Goal: Task Accomplishment & Management: Manage account settings

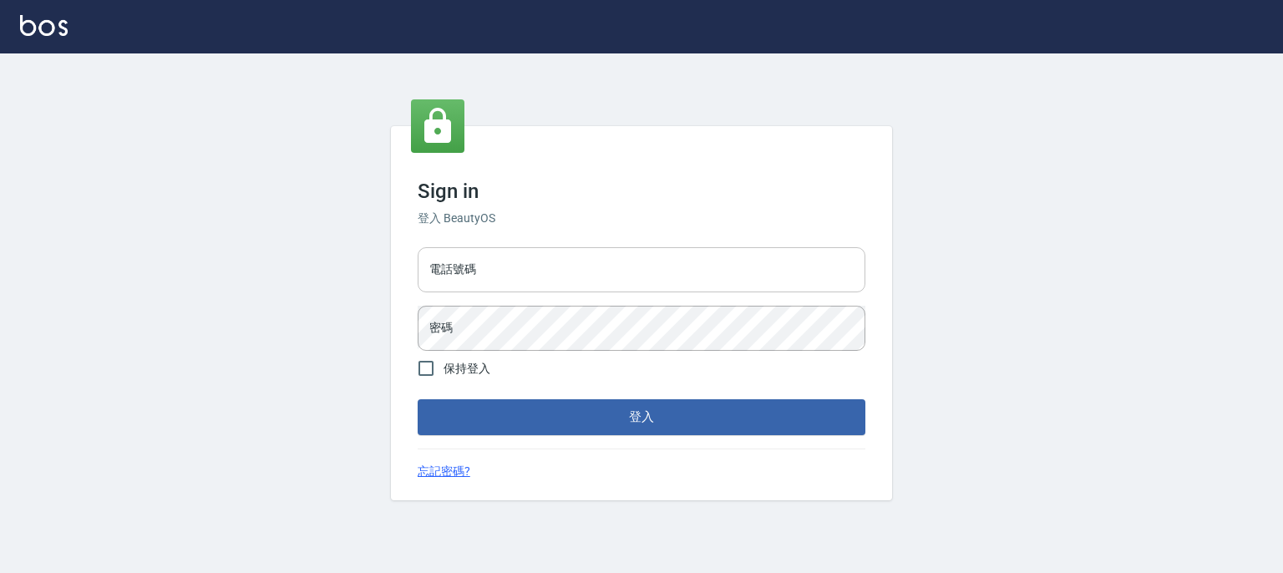
click at [510, 280] on input "電話號碼" at bounding box center [642, 269] width 448 height 45
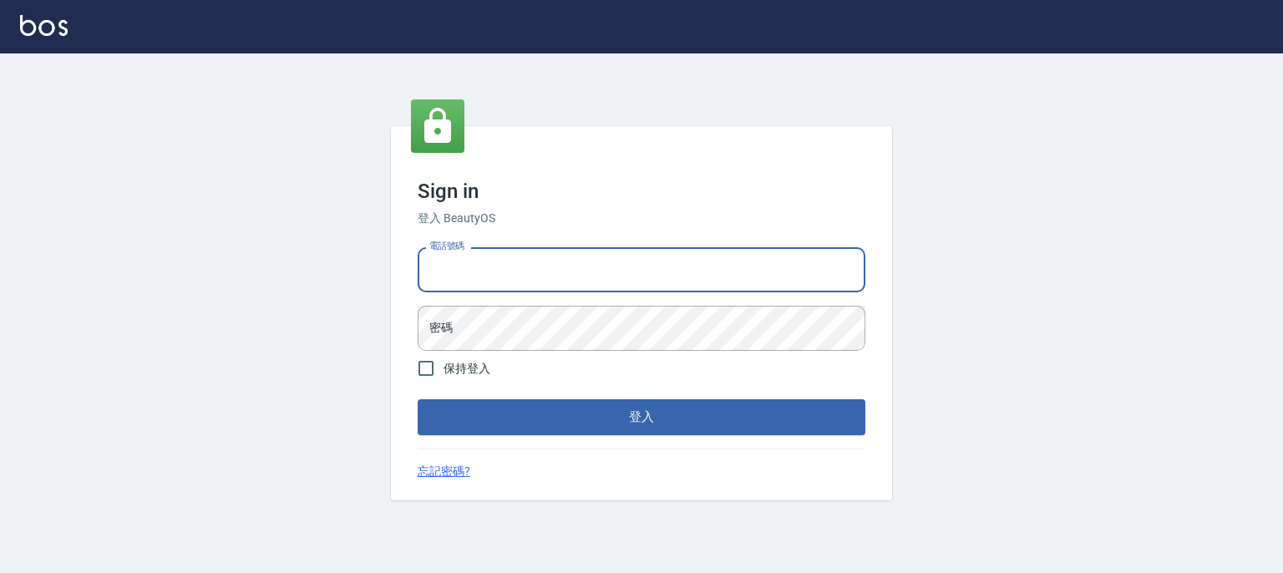
type input "0937215978"
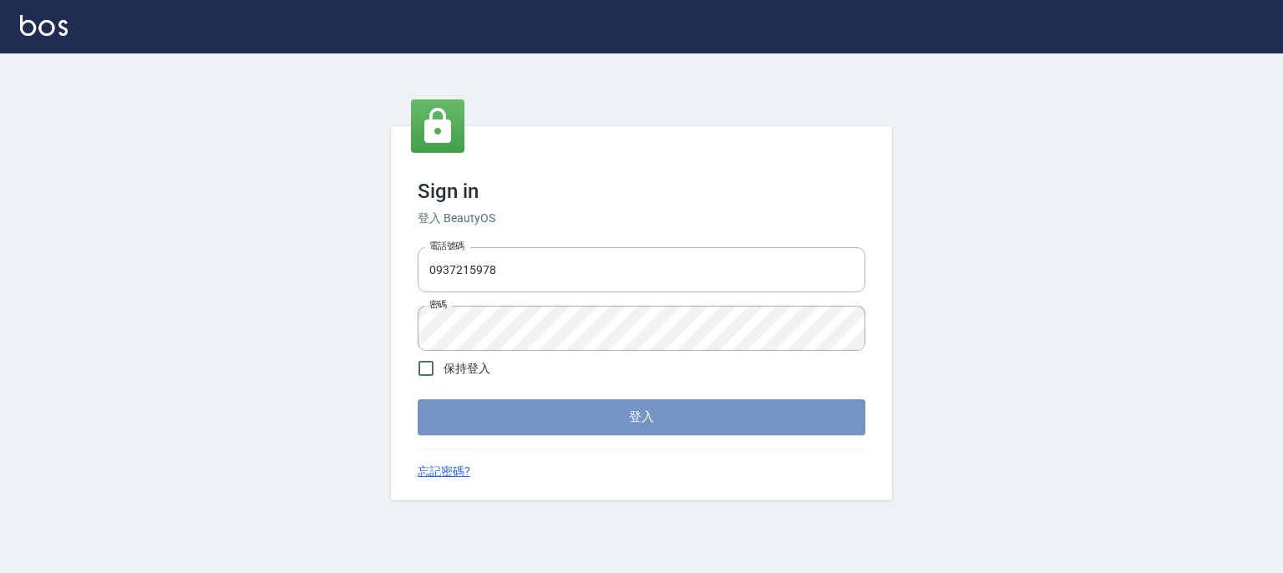
click at [628, 426] on button "登入" at bounding box center [642, 416] width 448 height 35
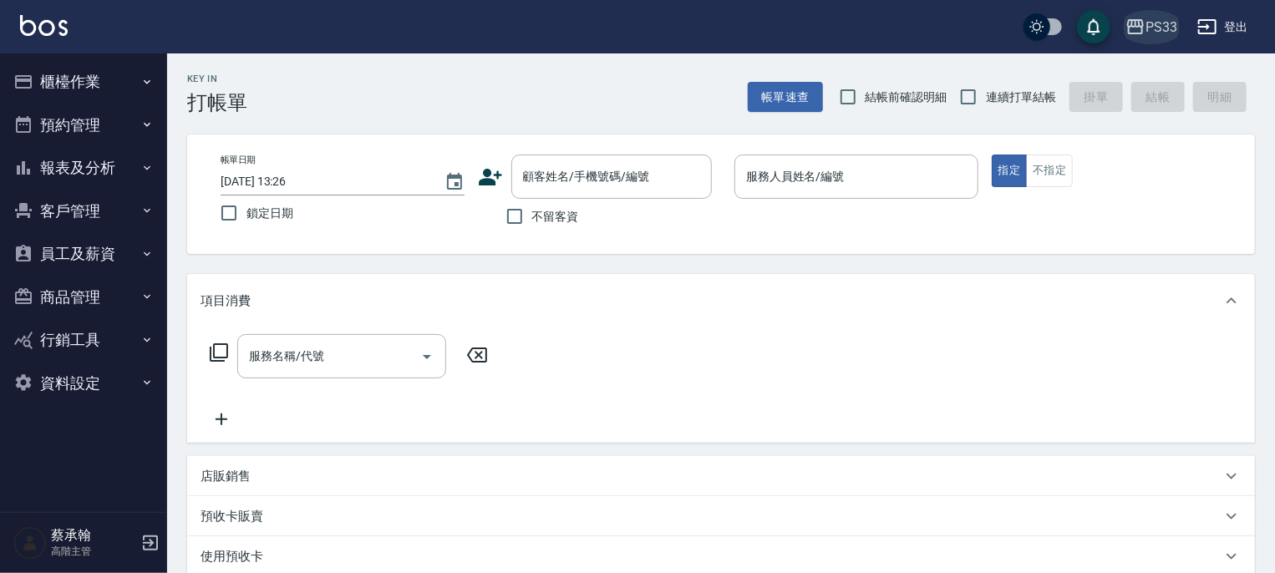
click at [1129, 20] on icon "button" at bounding box center [1135, 27] width 20 height 20
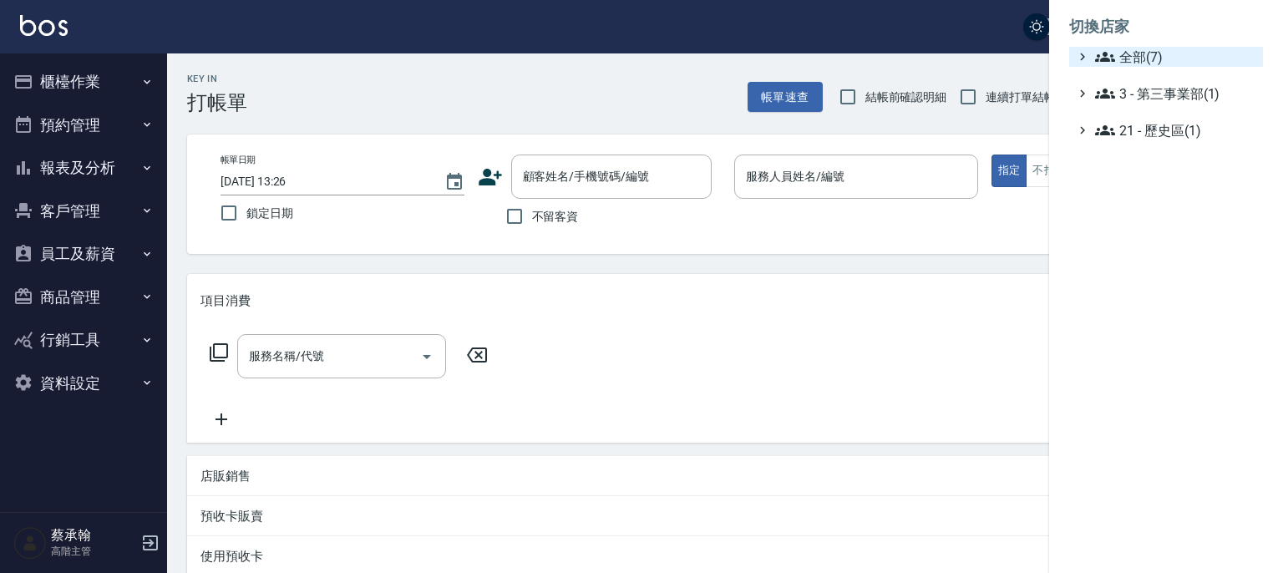
click at [1119, 61] on span "全部(7)" at bounding box center [1175, 57] width 161 height 20
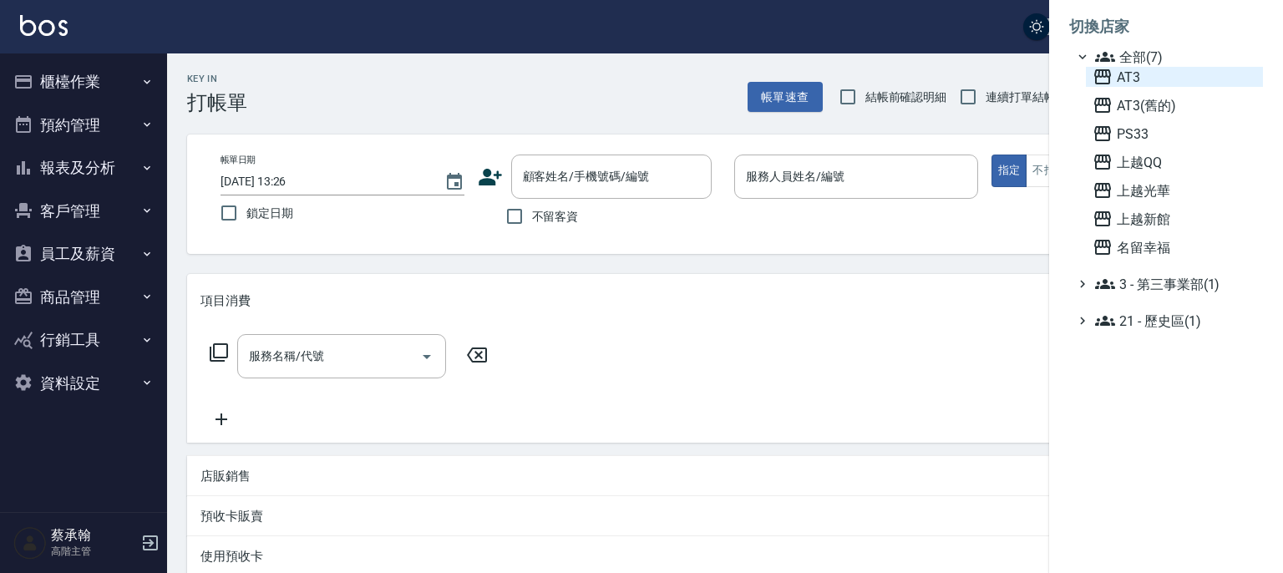
click at [1119, 74] on span "AT3" at bounding box center [1175, 77] width 164 height 20
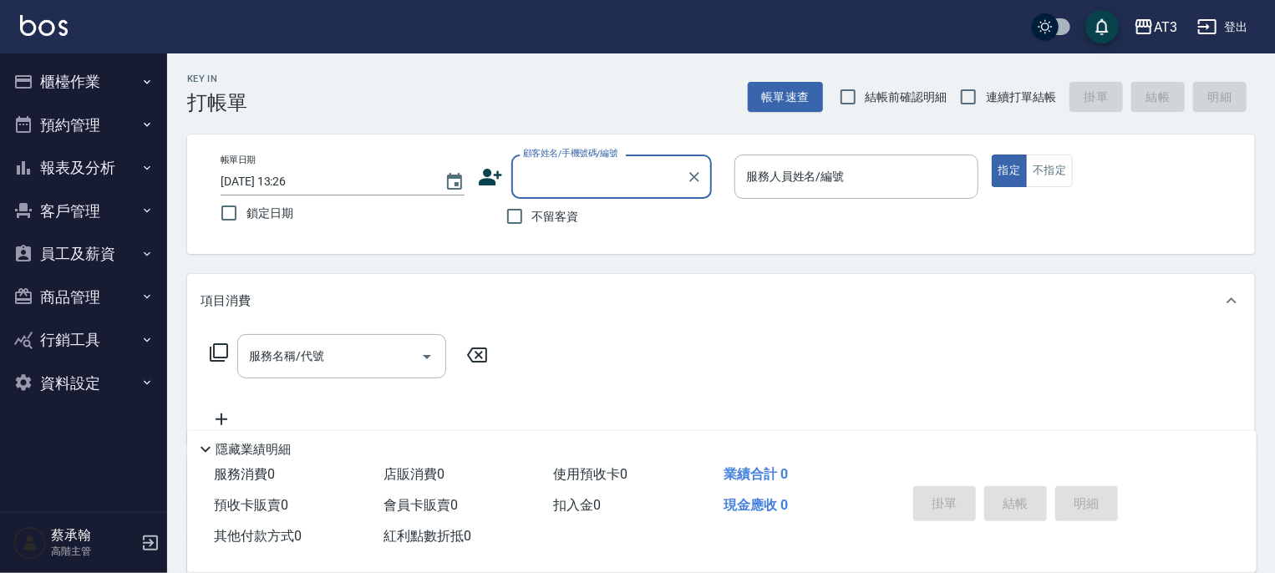
click at [87, 263] on button "員工及薪資" at bounding box center [84, 253] width 154 height 43
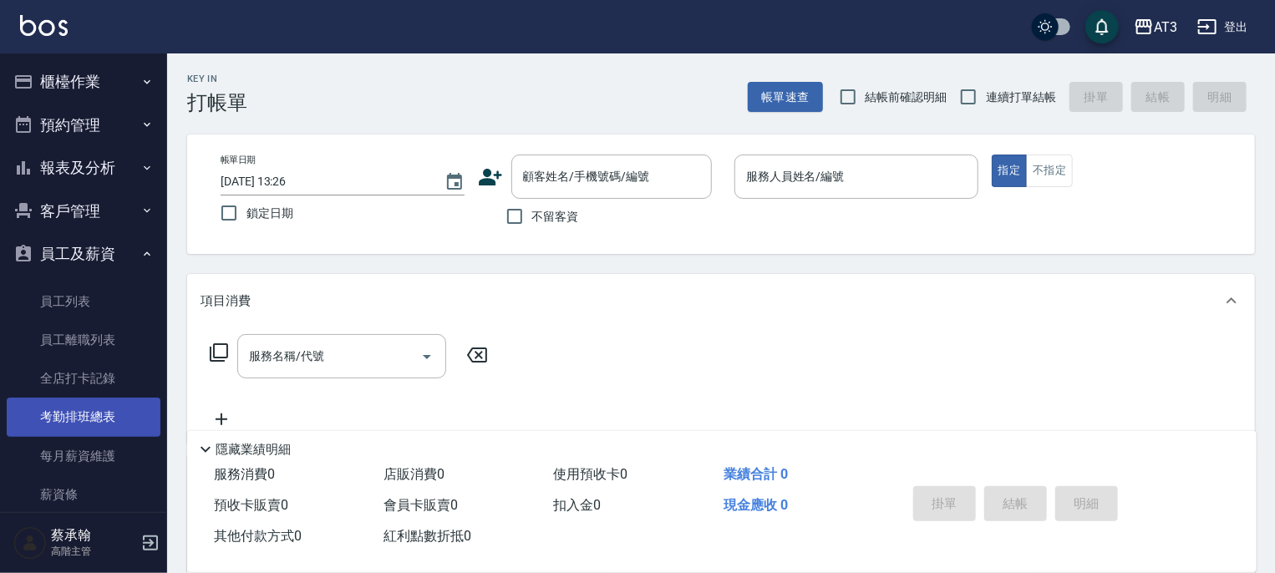
scroll to position [235, 0]
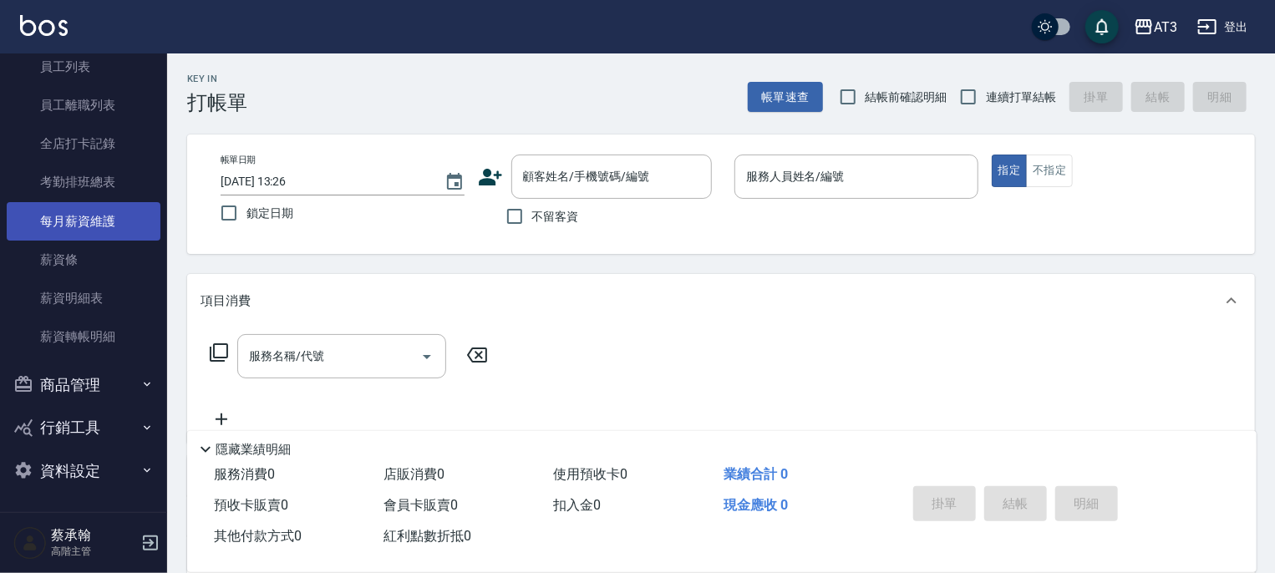
click at [84, 231] on link "每月薪資維護" at bounding box center [84, 221] width 154 height 38
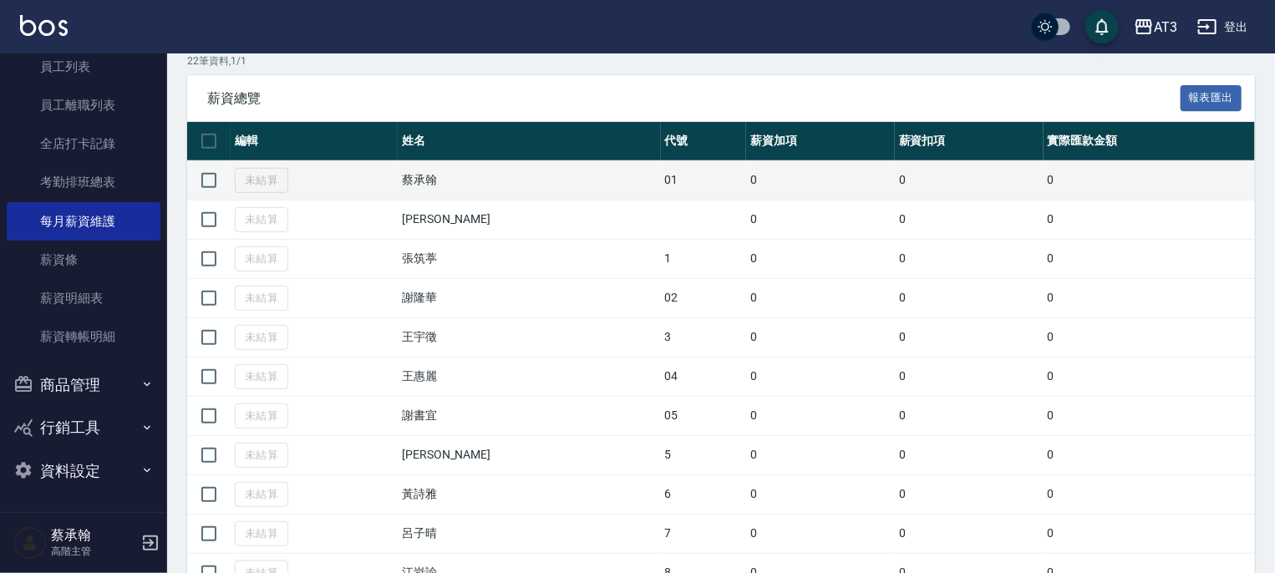
scroll to position [199, 0]
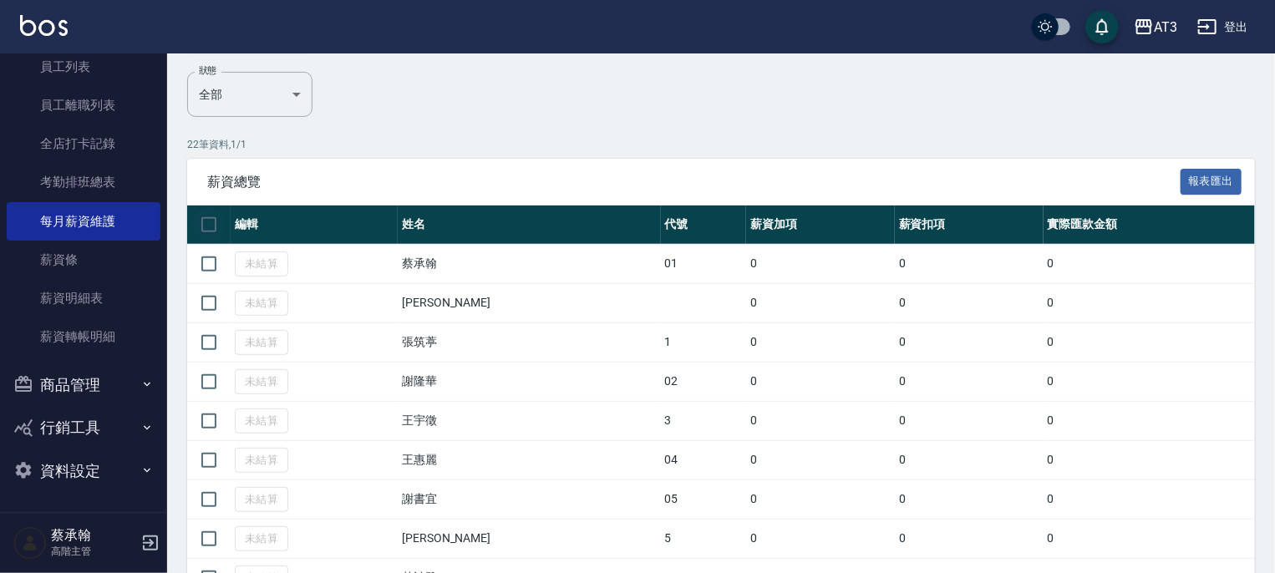
click at [211, 226] on input "checkbox" at bounding box center [208, 224] width 35 height 35
checkbox input "true"
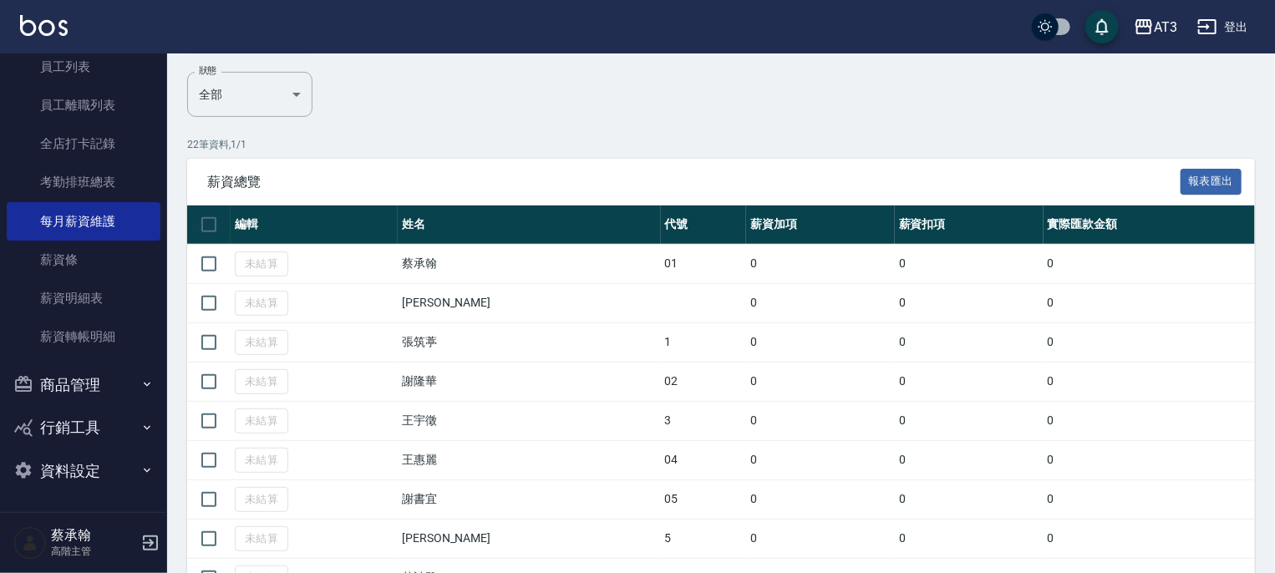
checkbox input "true"
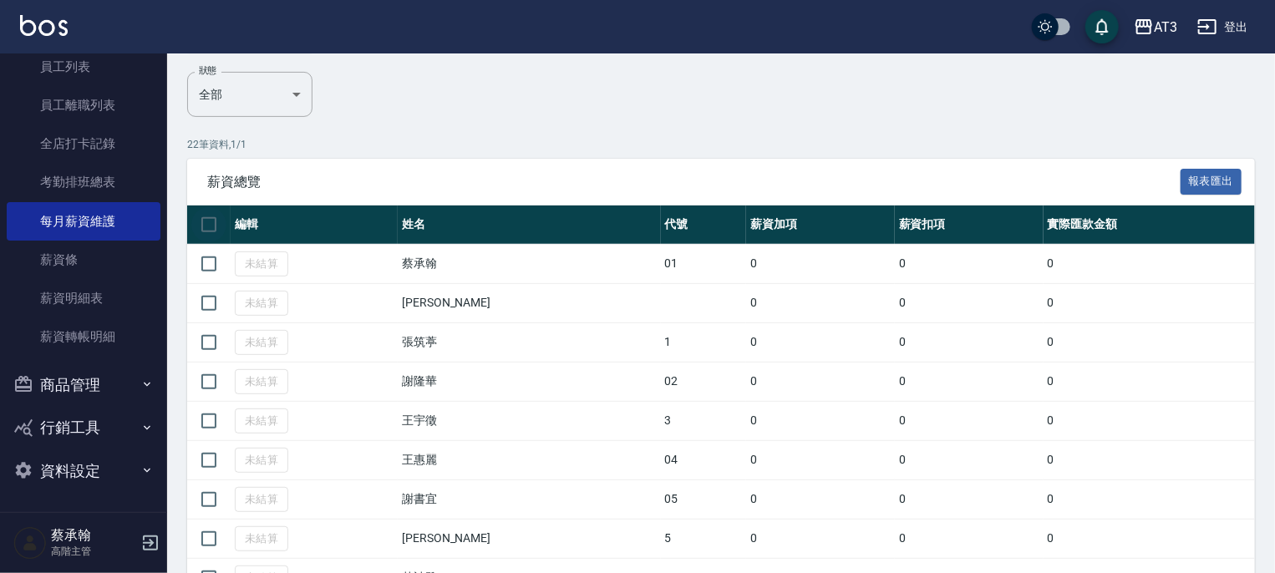
checkbox input "true"
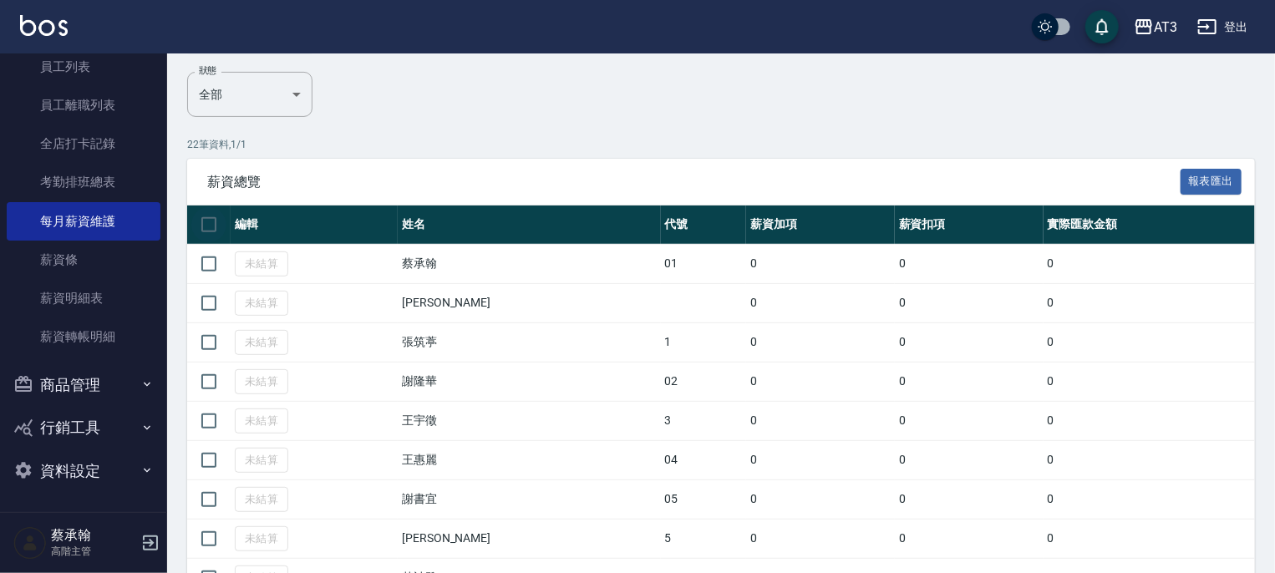
checkbox input "true"
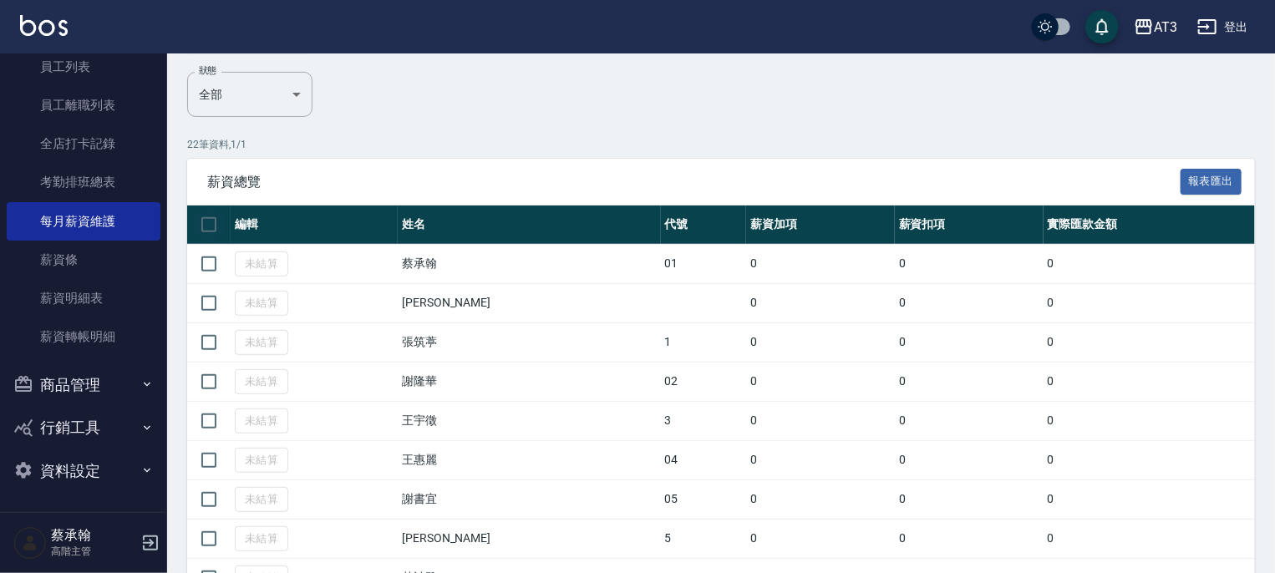
checkbox input "true"
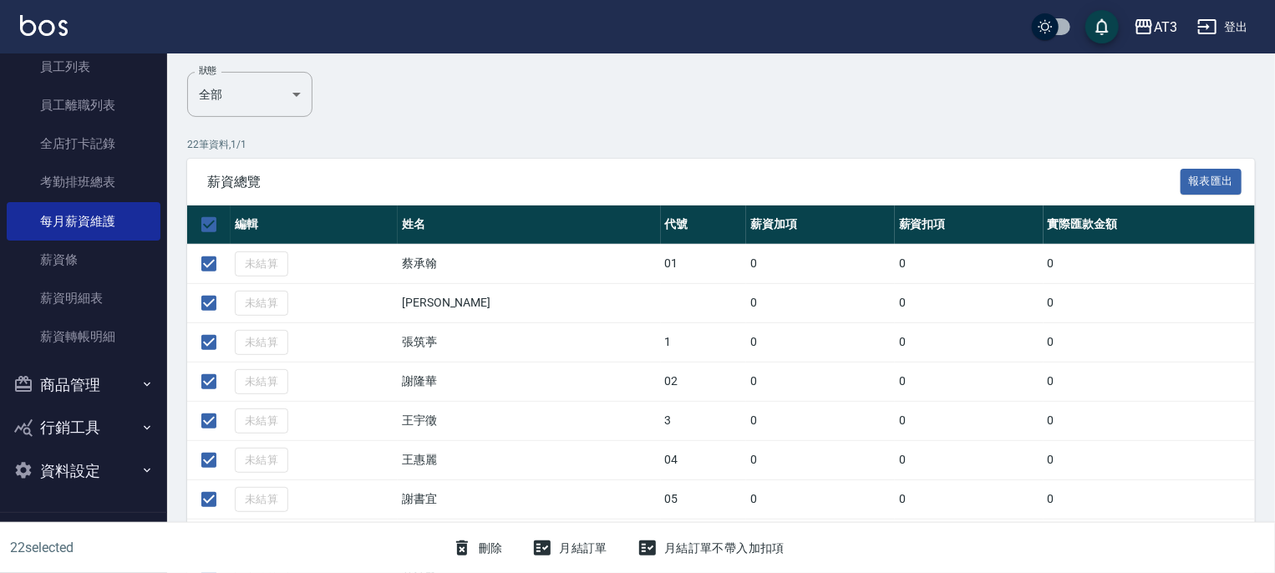
click at [568, 551] on button "月結訂單" at bounding box center [569, 548] width 89 height 31
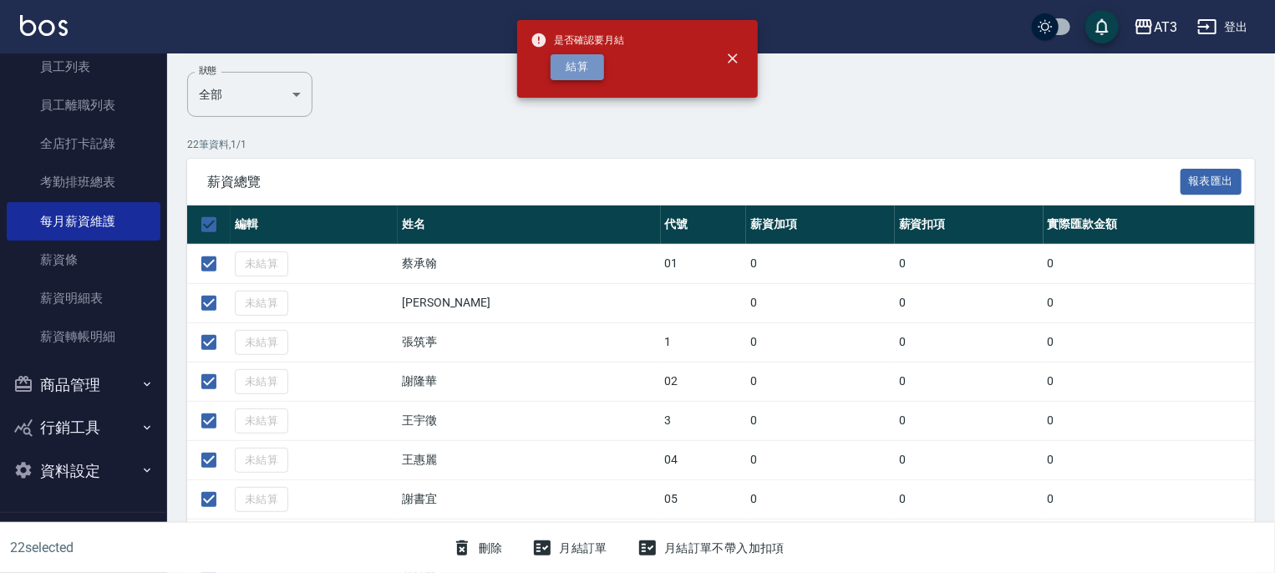
click at [585, 71] on button "結算" at bounding box center [576, 67] width 53 height 26
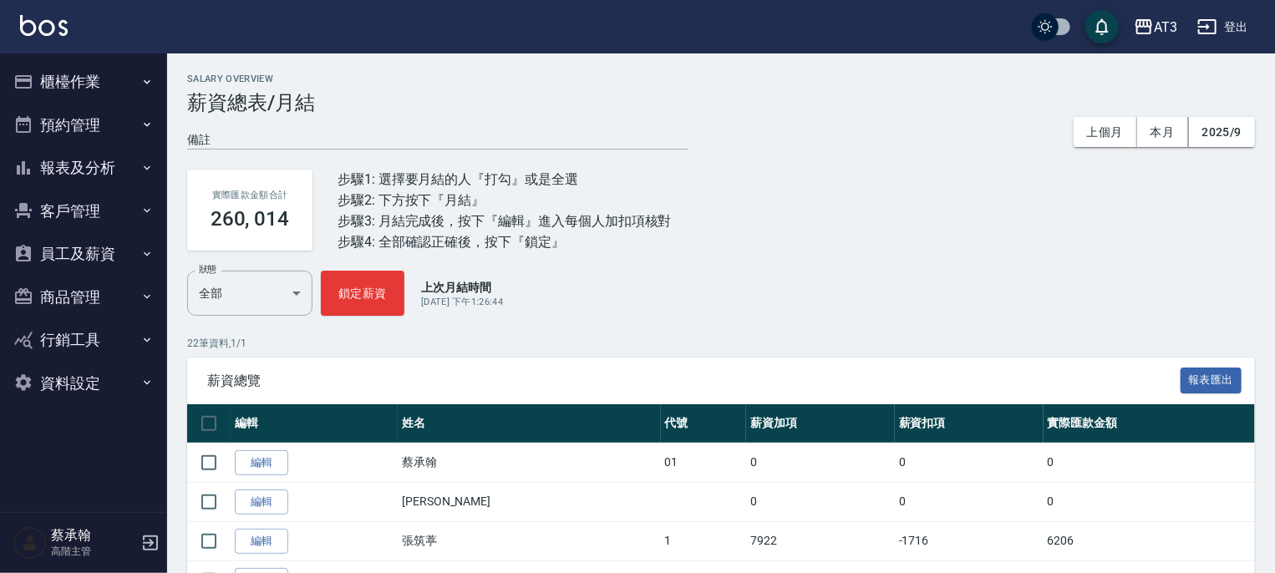
click at [104, 257] on button "員工及薪資" at bounding box center [84, 253] width 154 height 43
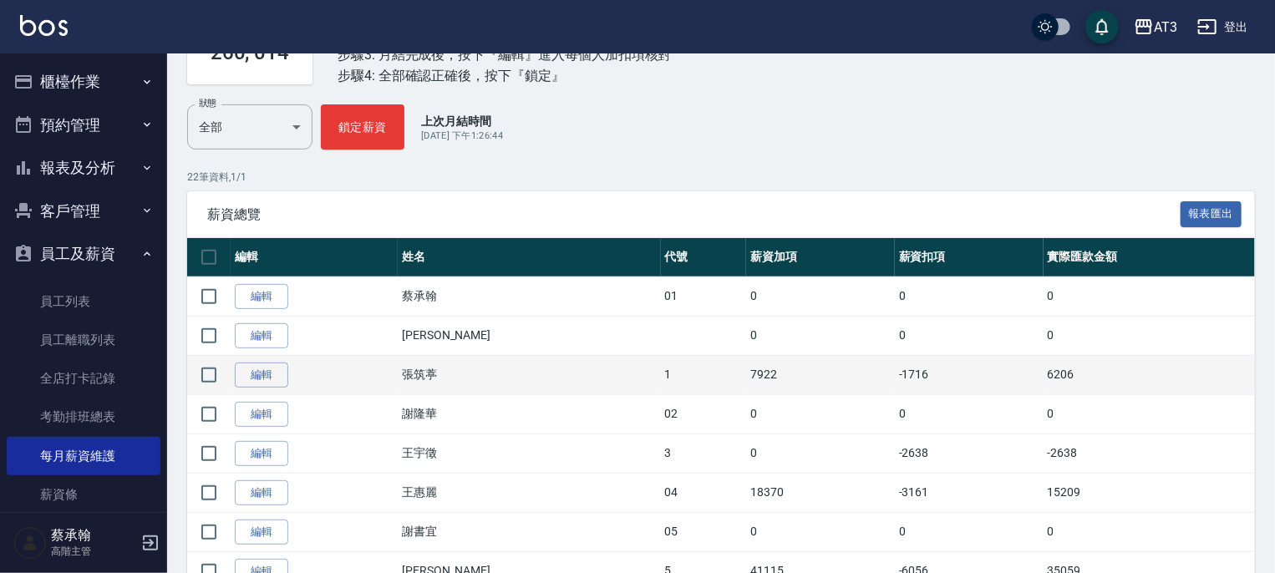
scroll to position [167, 0]
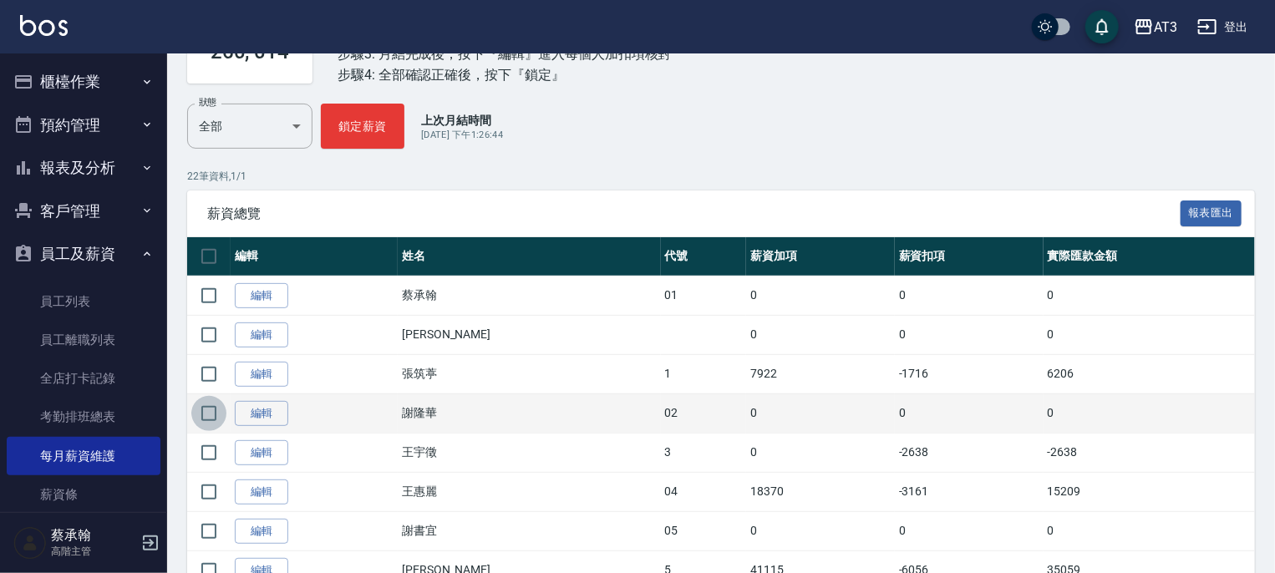
click at [202, 409] on input "checkbox" at bounding box center [208, 413] width 35 height 35
checkbox input "true"
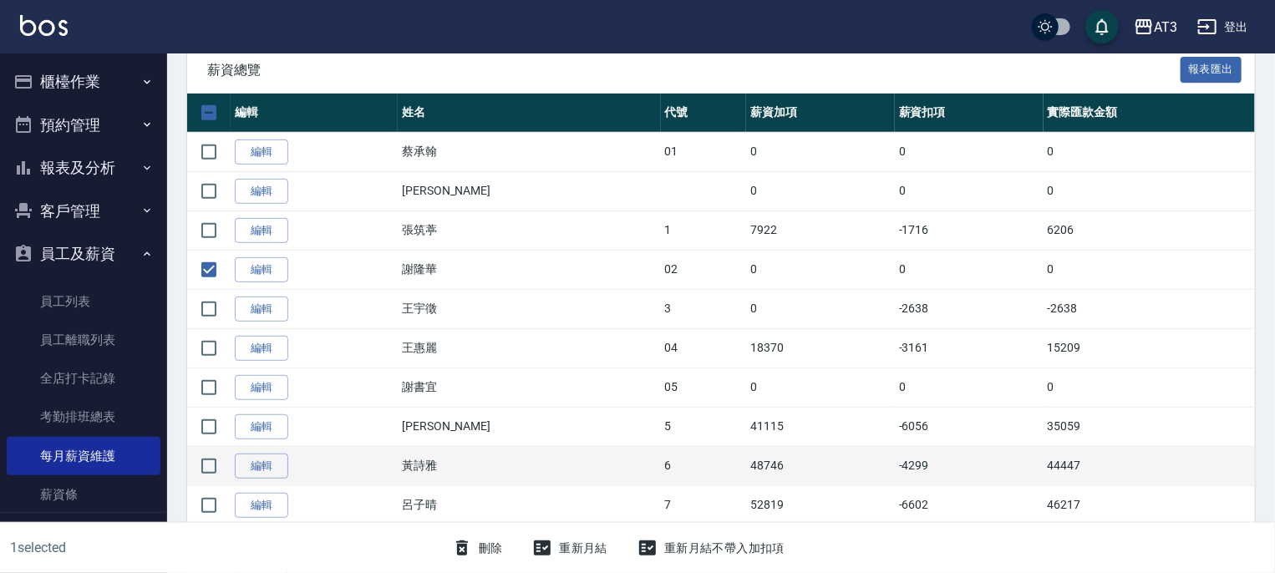
scroll to position [334, 0]
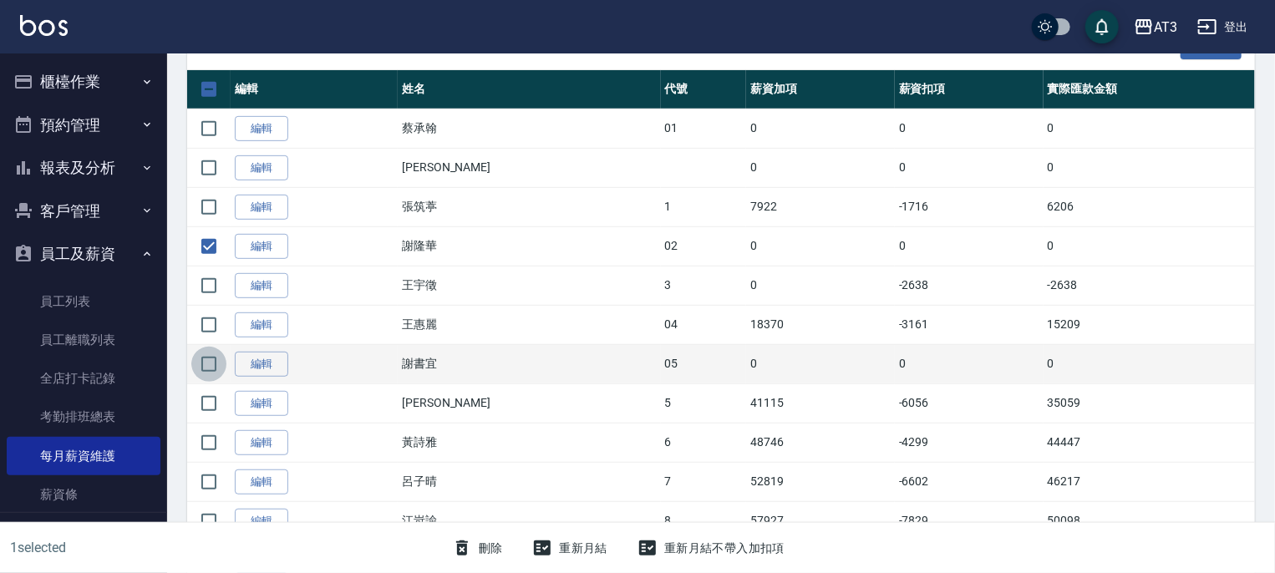
click at [209, 365] on input "checkbox" at bounding box center [208, 364] width 35 height 35
checkbox input "true"
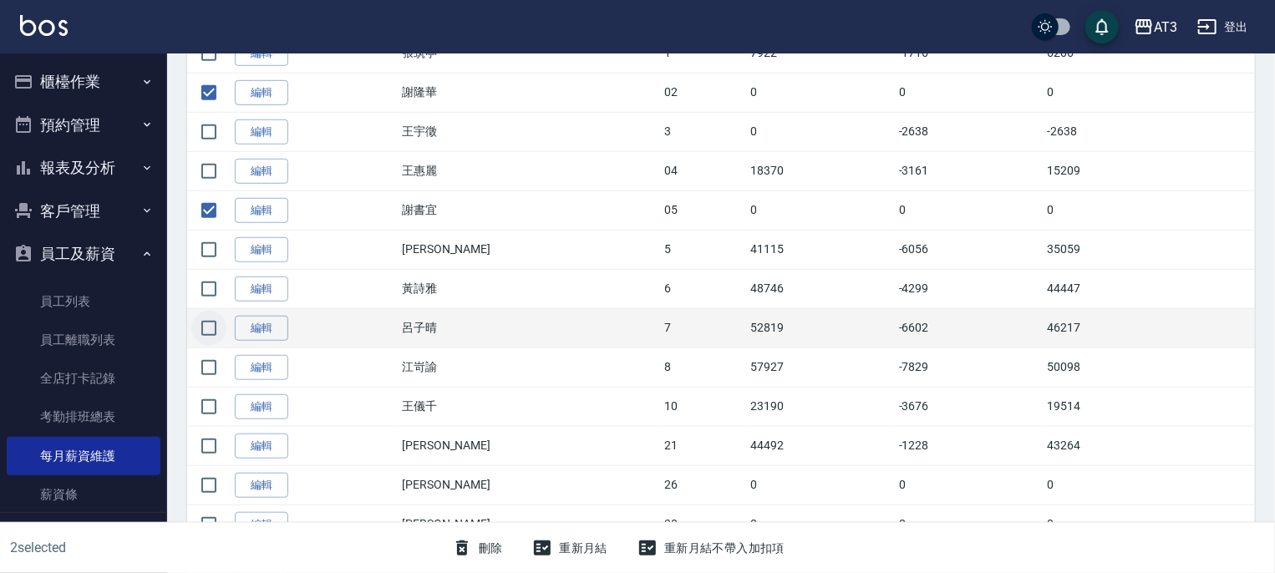
scroll to position [585, 0]
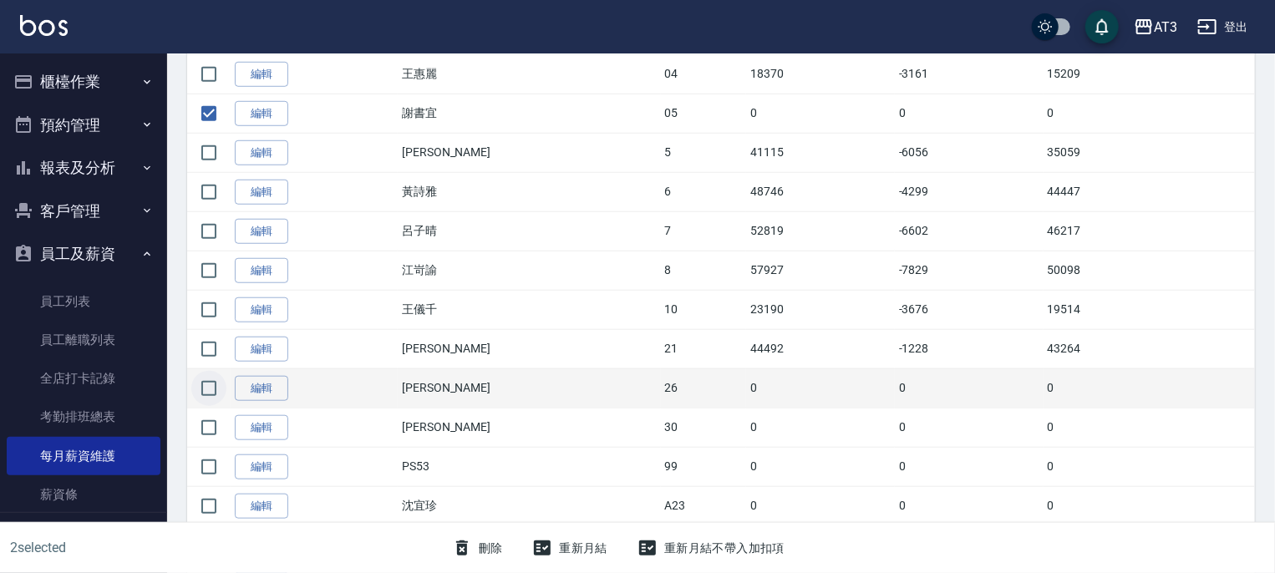
click at [205, 385] on input "checkbox" at bounding box center [208, 388] width 35 height 35
checkbox input "true"
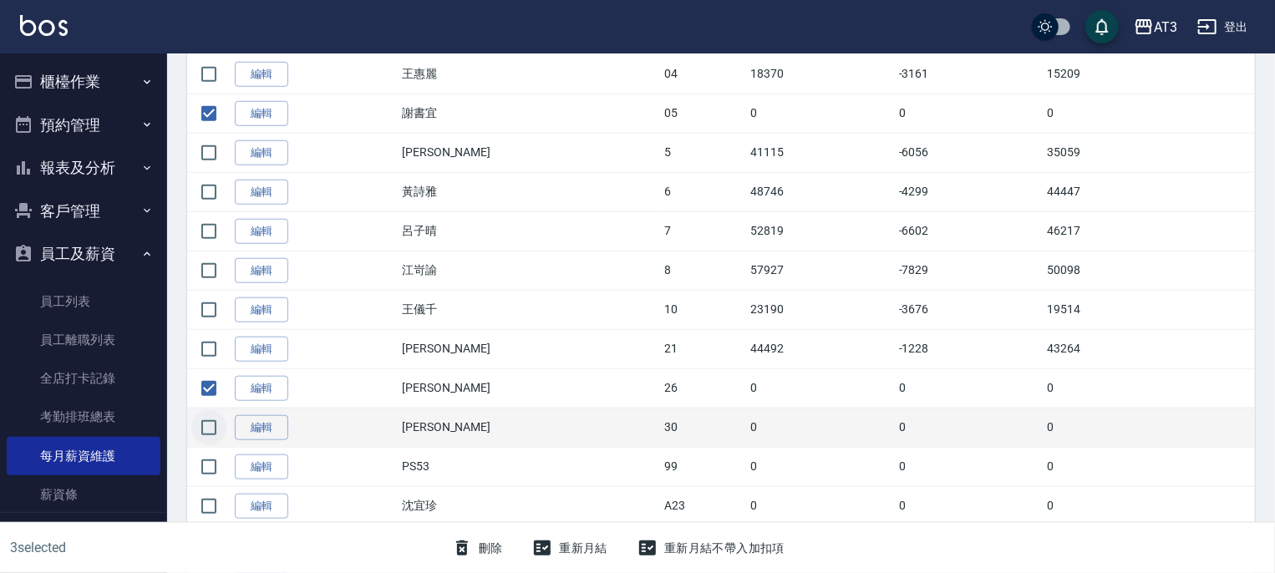
drag, startPoint x: 207, startPoint y: 419, endPoint x: 207, endPoint y: 429, distance: 10.9
click at [207, 419] on input "checkbox" at bounding box center [208, 427] width 35 height 35
checkbox input "true"
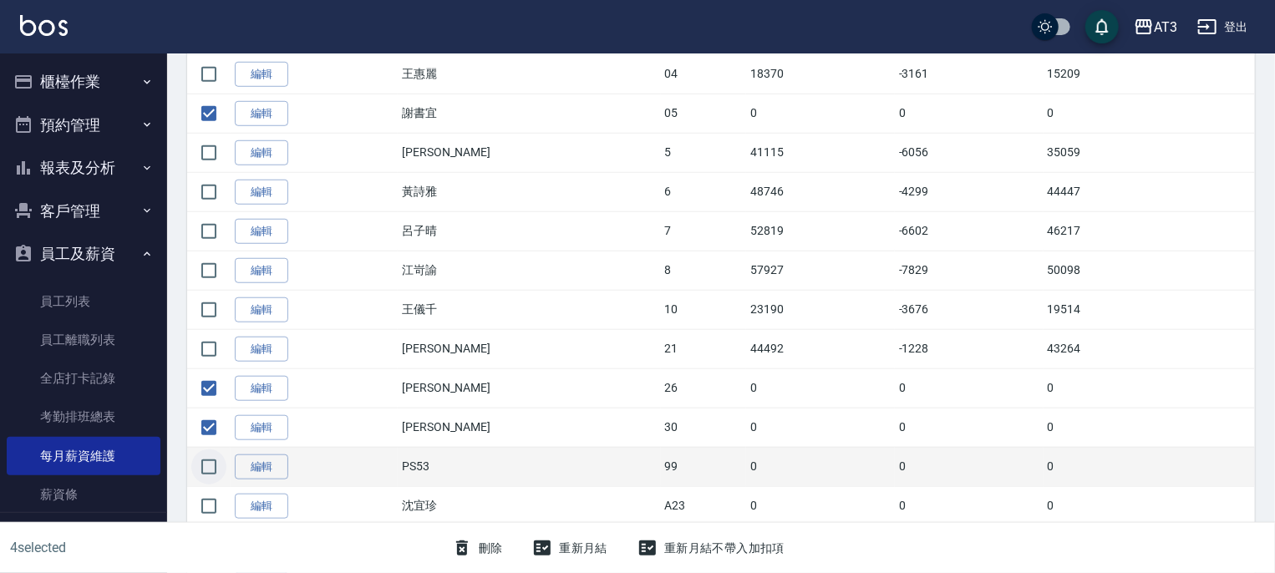
click at [204, 460] on input "checkbox" at bounding box center [208, 466] width 35 height 35
checkbox input "true"
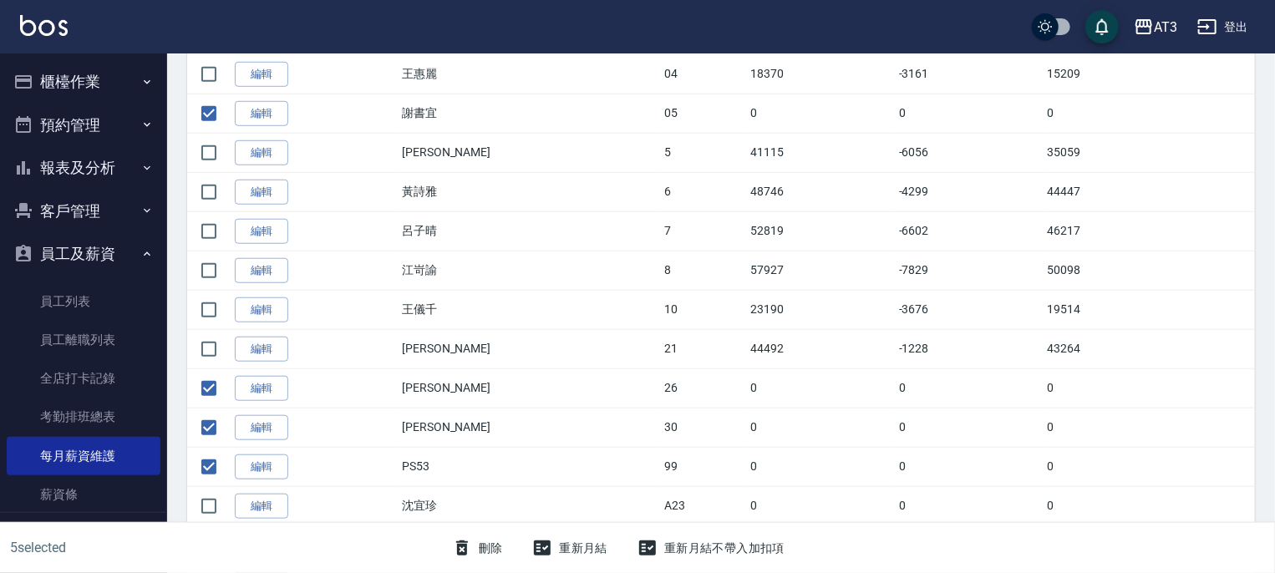
scroll to position [668, 0]
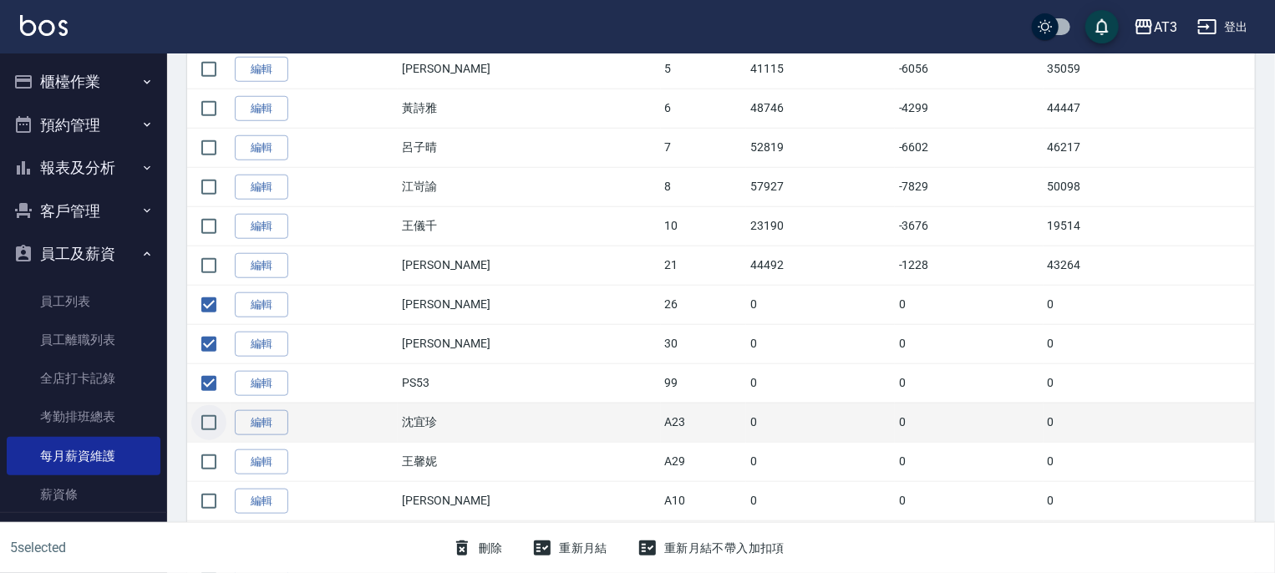
click at [211, 419] on input "checkbox" at bounding box center [208, 422] width 35 height 35
checkbox input "true"
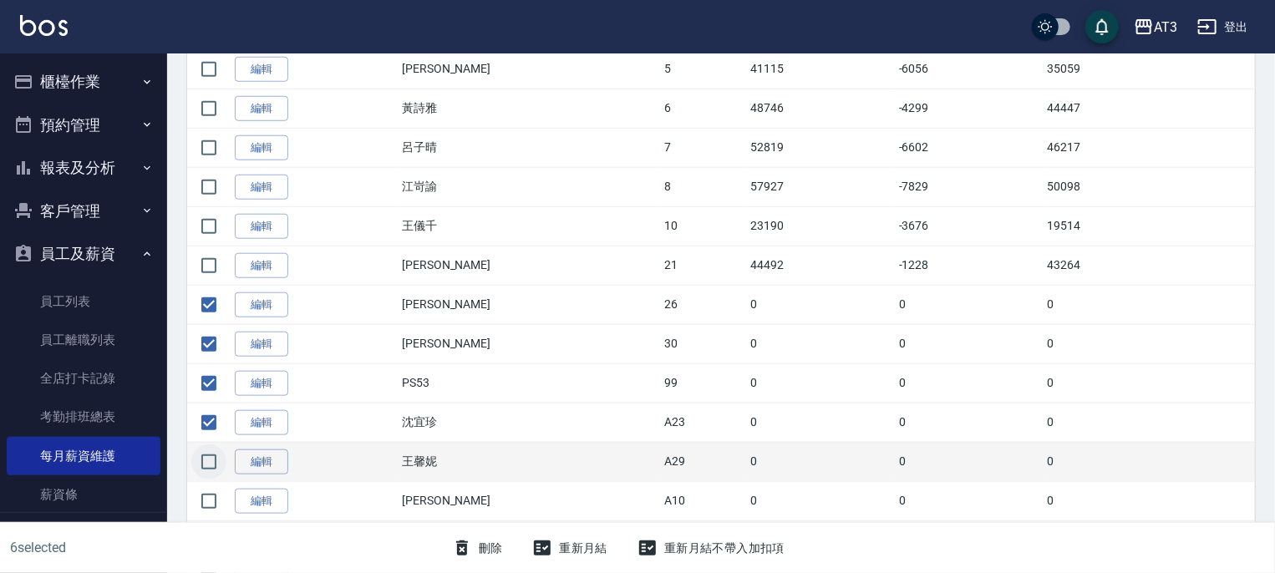
click at [201, 460] on input "checkbox" at bounding box center [208, 461] width 35 height 35
checkbox input "true"
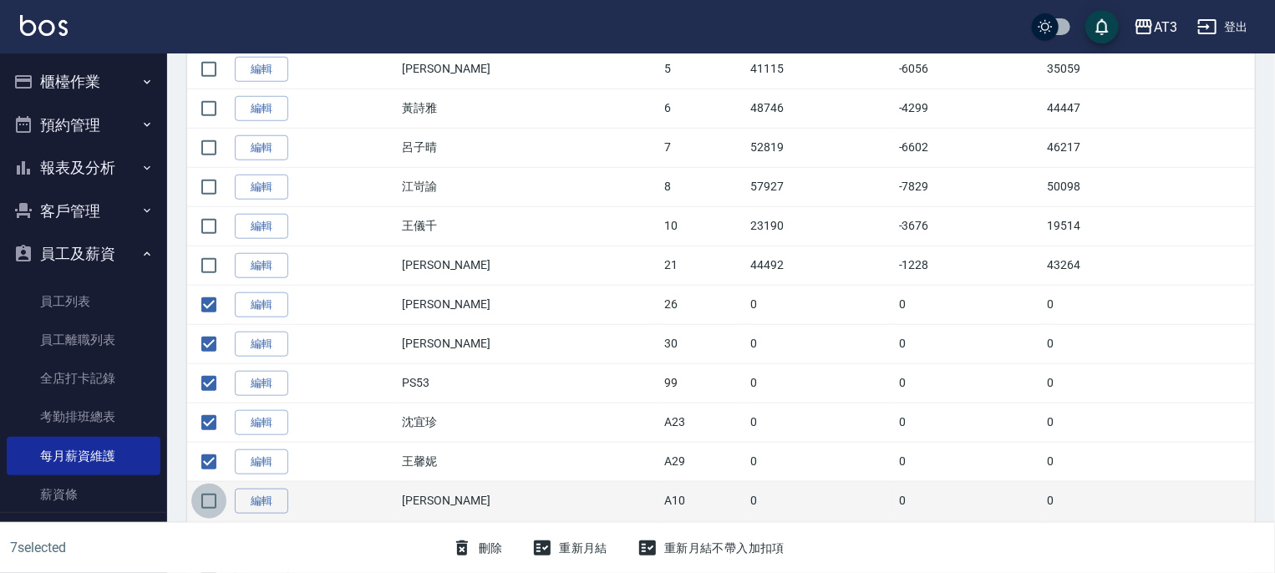
click at [211, 496] on input "checkbox" at bounding box center [208, 501] width 35 height 35
checkbox input "true"
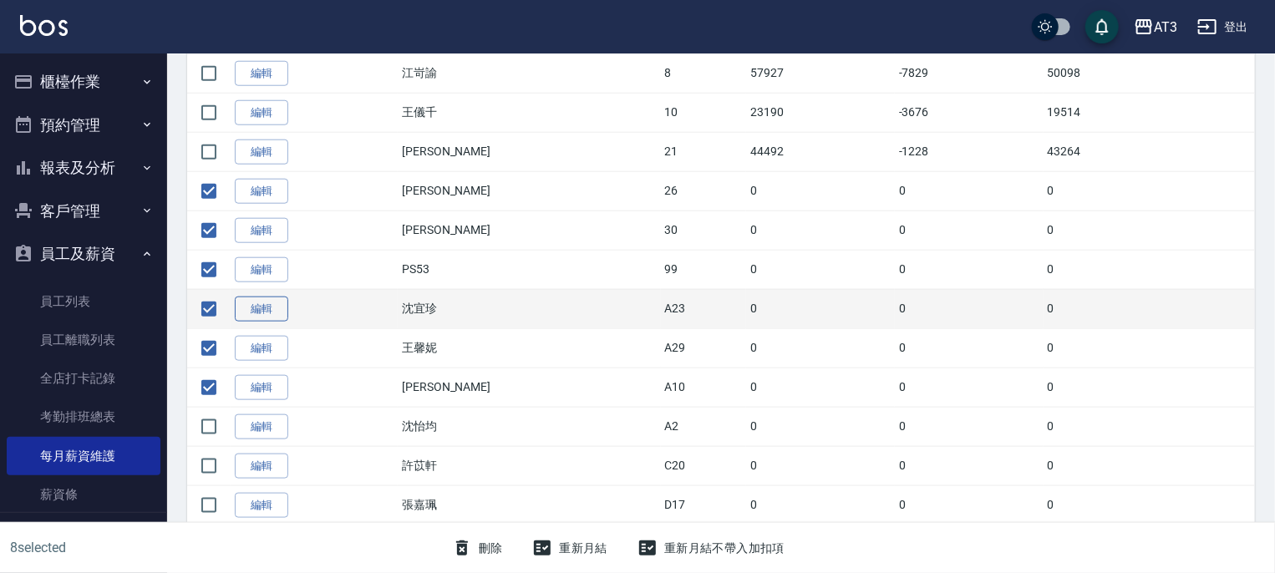
scroll to position [784, 0]
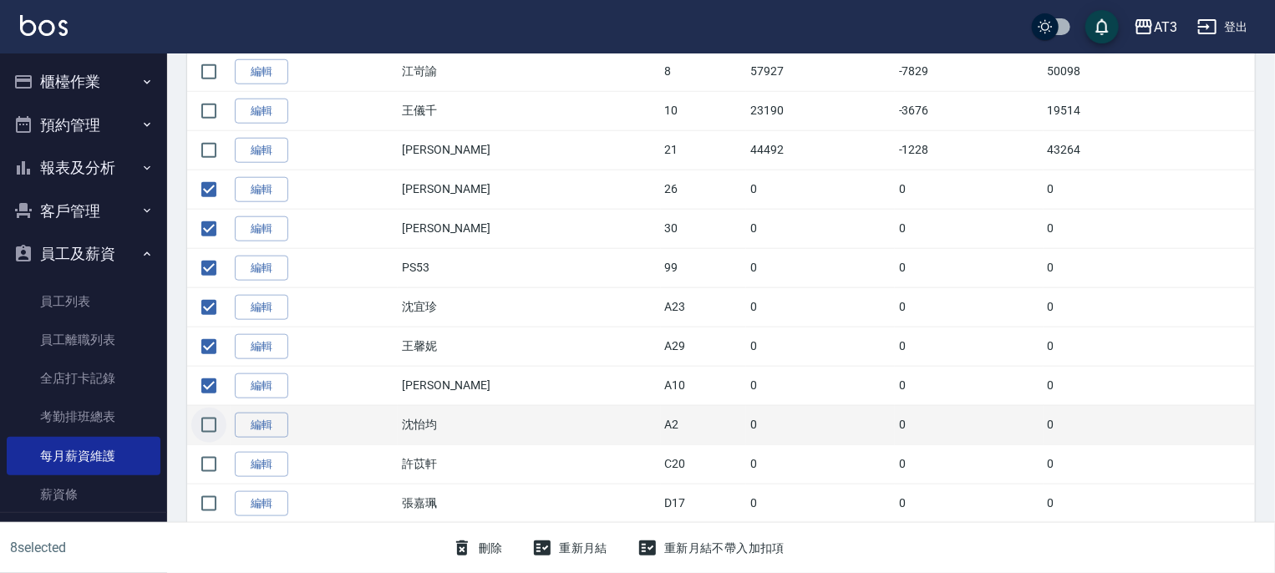
click at [200, 423] on input "checkbox" at bounding box center [208, 425] width 35 height 35
checkbox input "true"
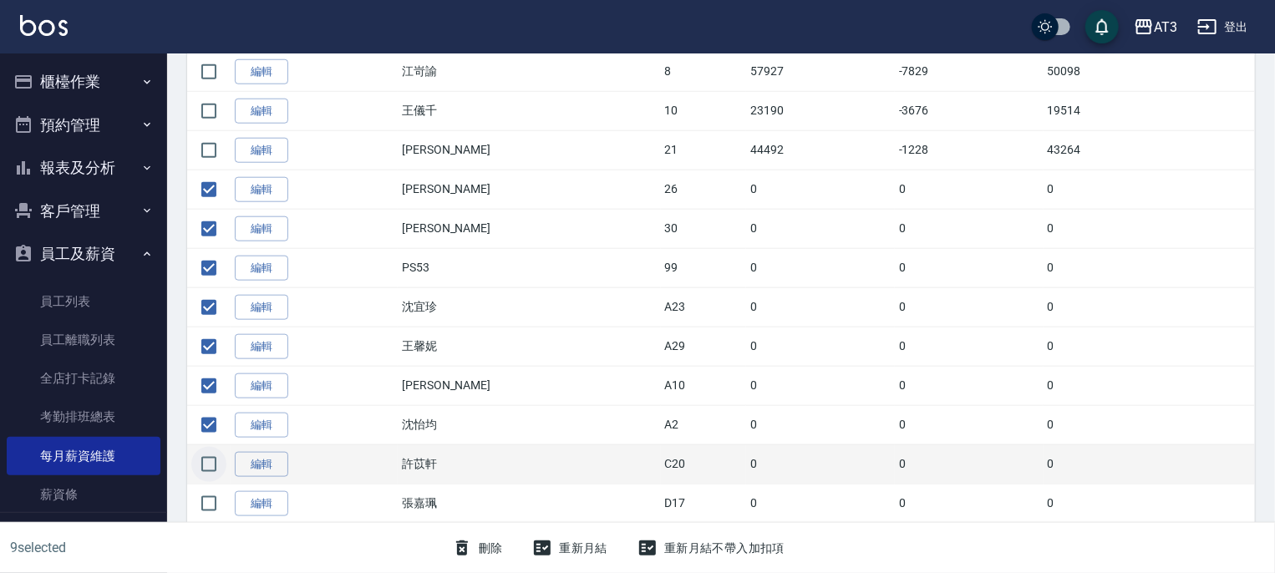
click at [213, 461] on input "checkbox" at bounding box center [208, 464] width 35 height 35
checkbox input "true"
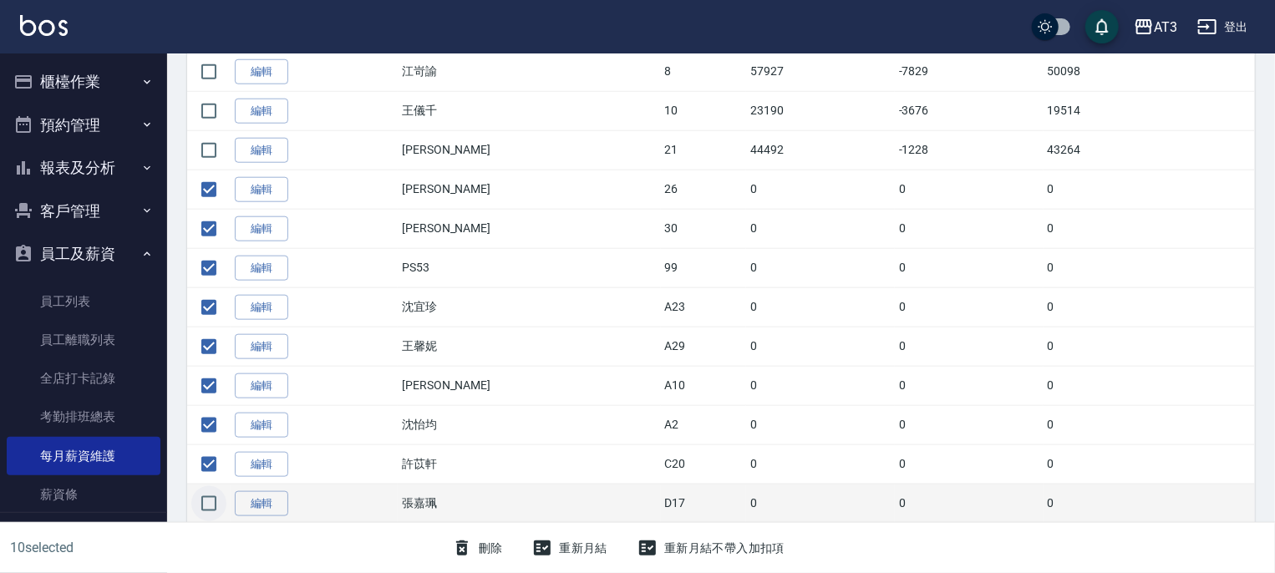
click at [212, 498] on input "checkbox" at bounding box center [208, 503] width 35 height 35
checkbox input "true"
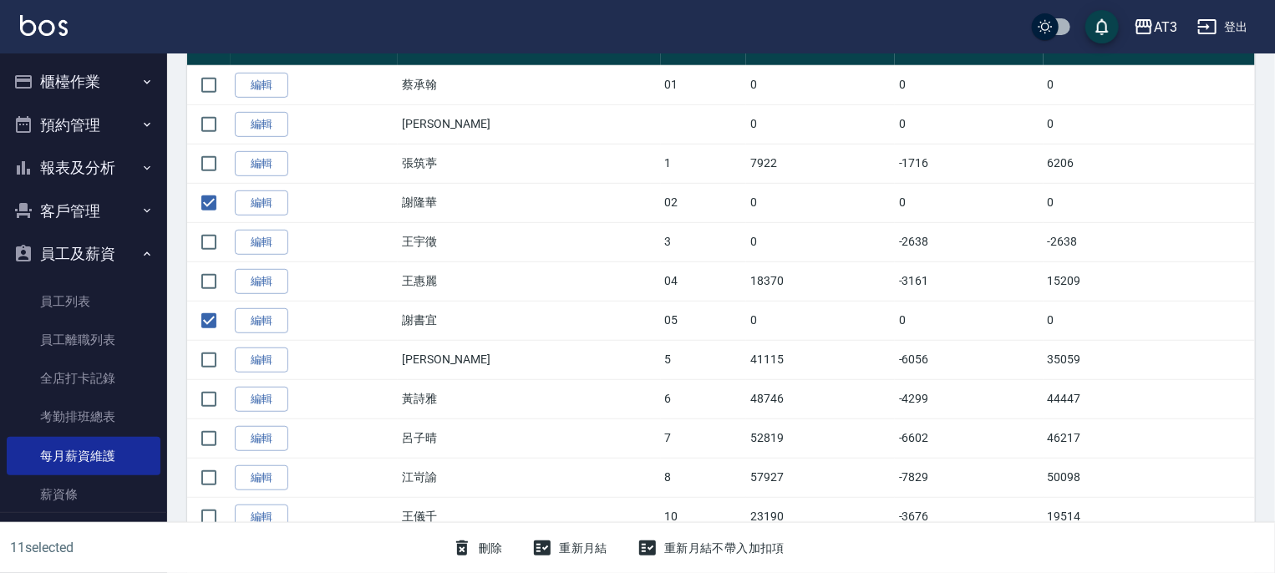
scroll to position [366, 0]
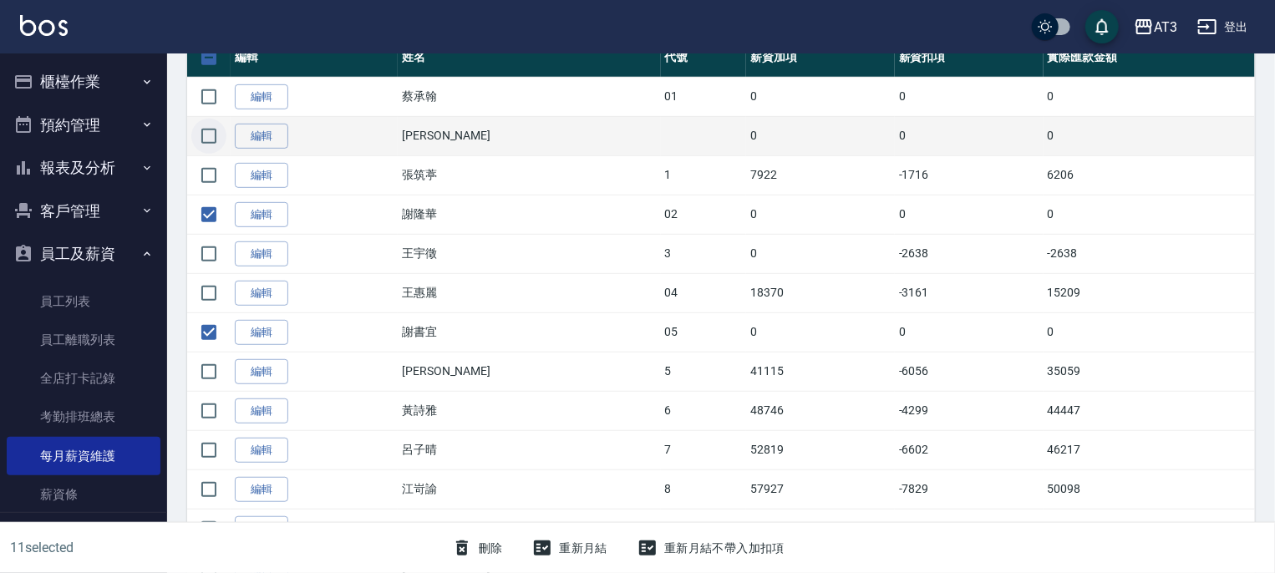
click at [204, 133] on input "checkbox" at bounding box center [208, 136] width 35 height 35
checkbox input "true"
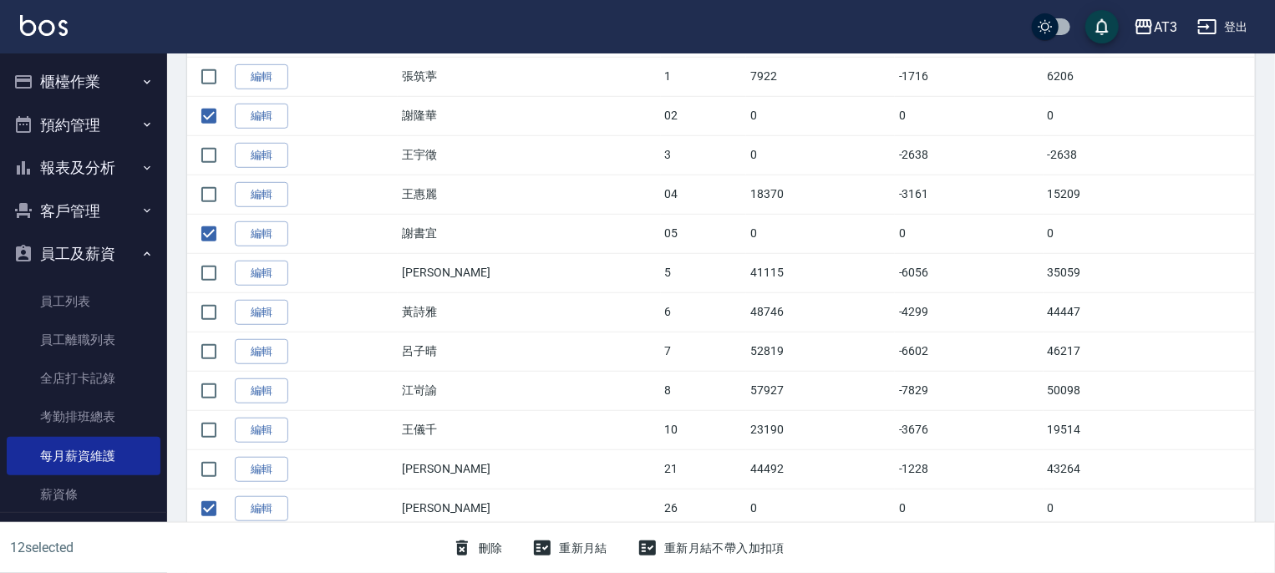
scroll to position [784, 0]
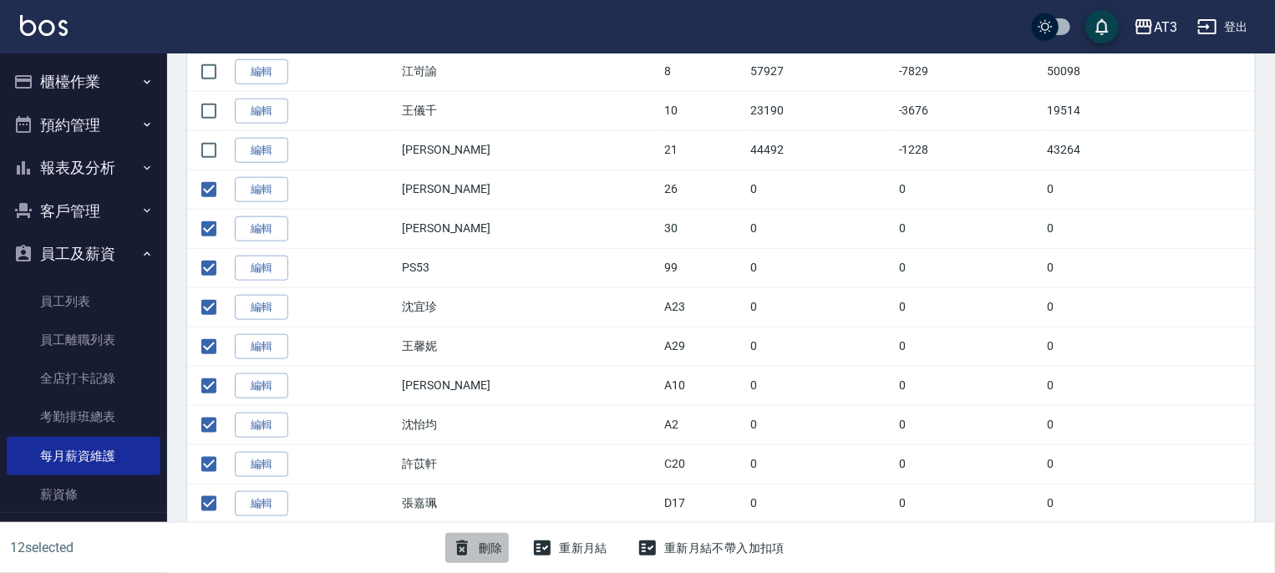
click at [485, 548] on button "刪除" at bounding box center [477, 548] width 64 height 31
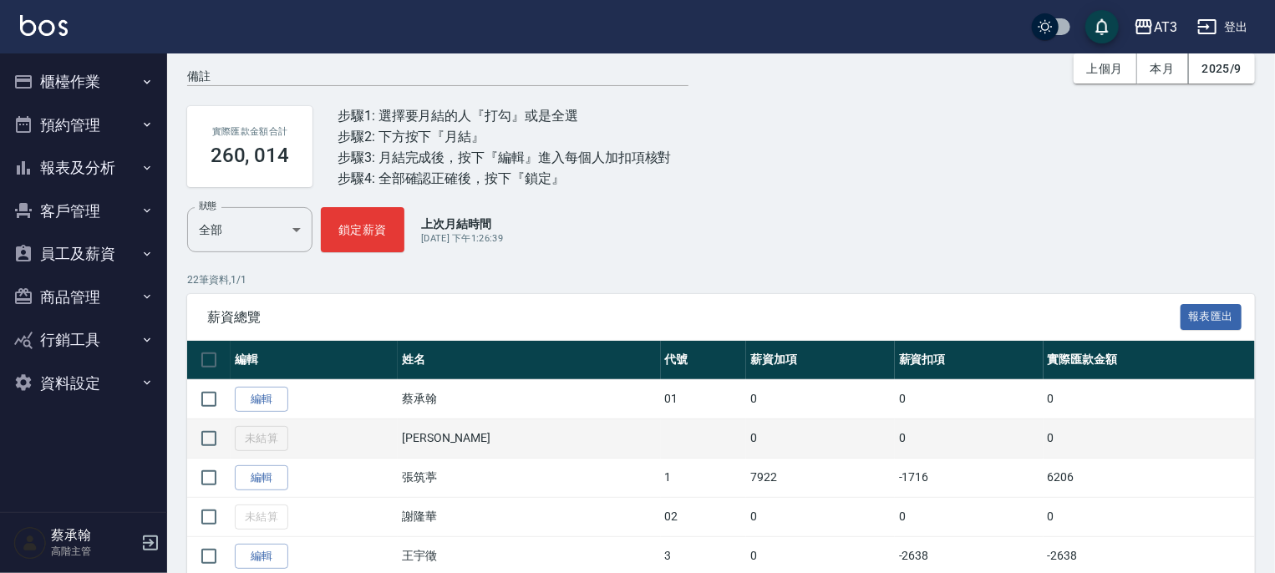
scroll to position [167, 0]
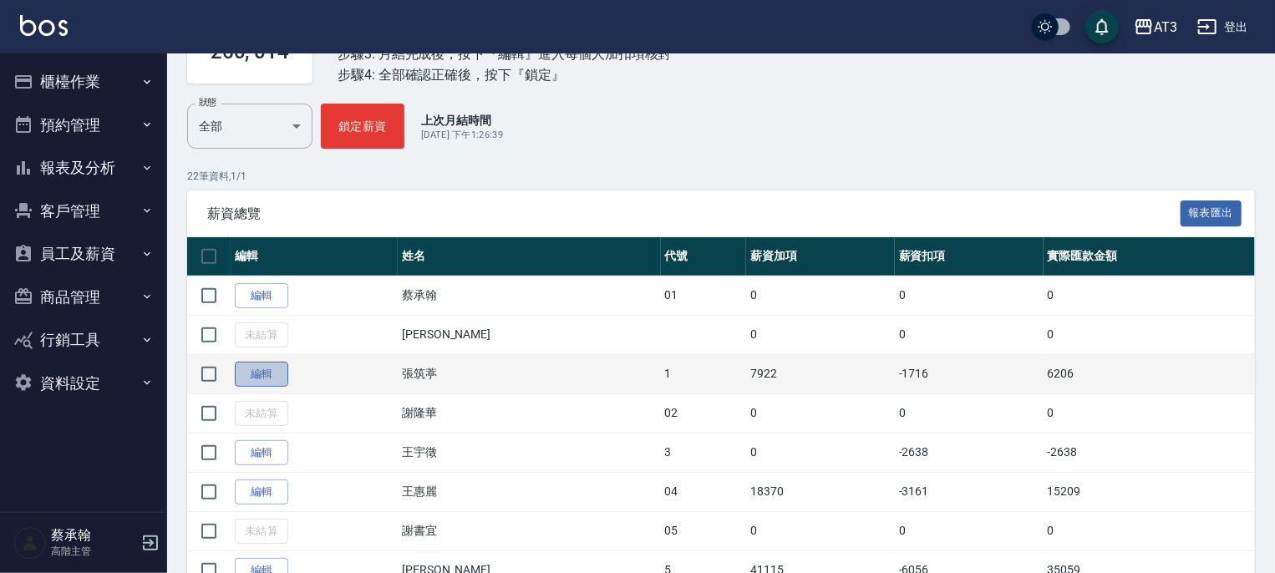
click at [265, 374] on link "編輯" at bounding box center [261, 375] width 53 height 26
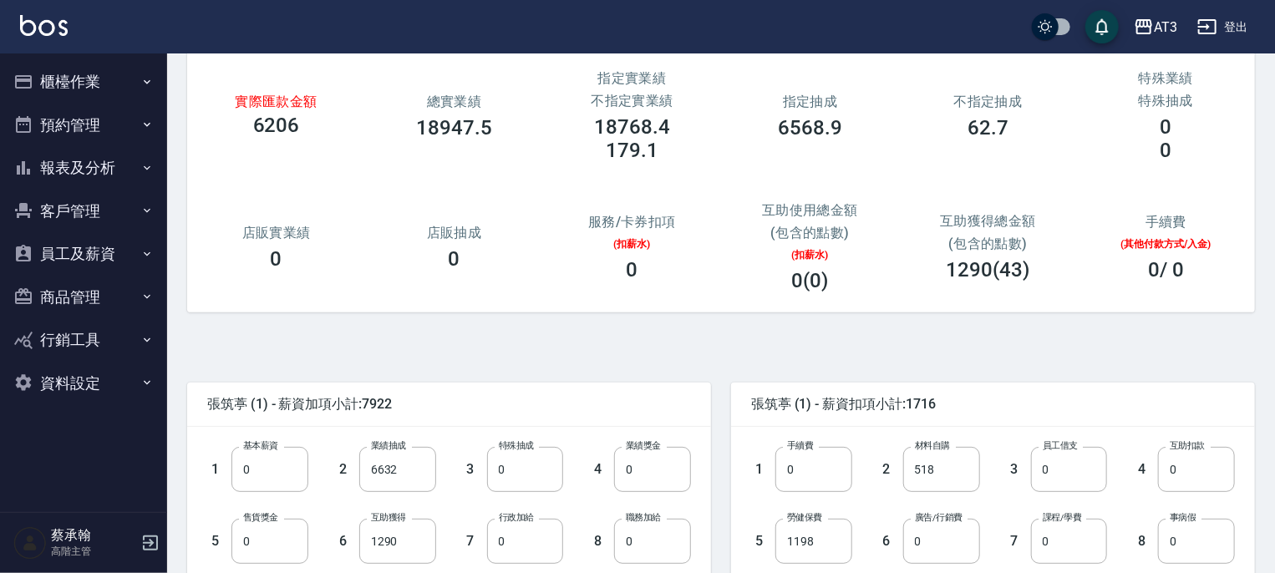
scroll to position [167, 0]
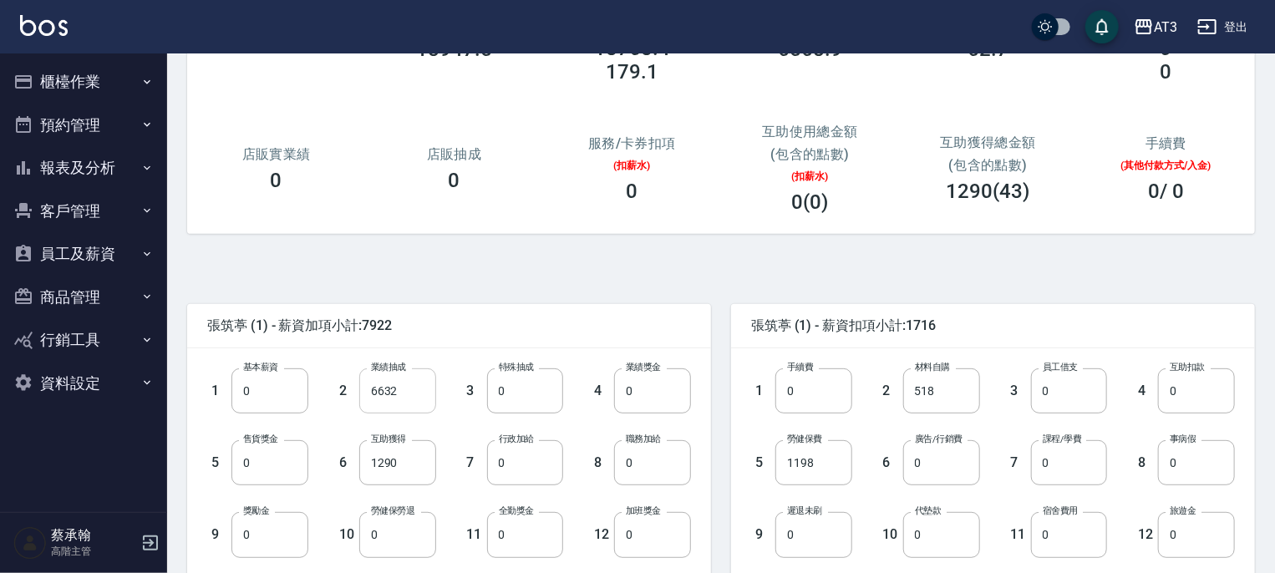
click at [417, 405] on input "6632" at bounding box center [397, 390] width 77 height 45
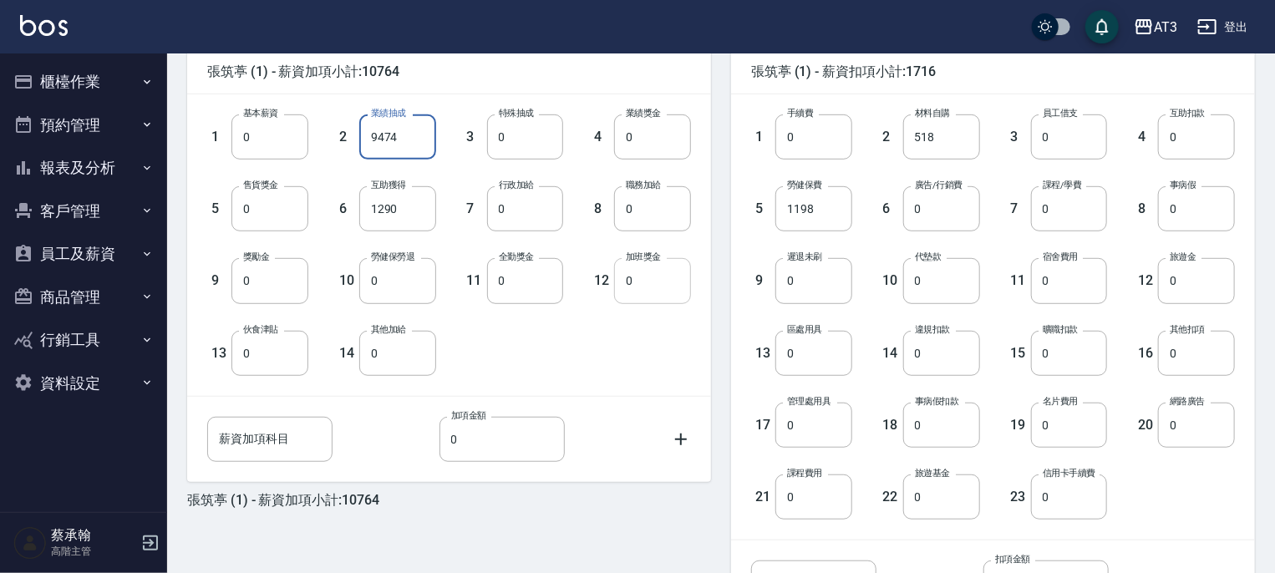
scroll to position [584, 0]
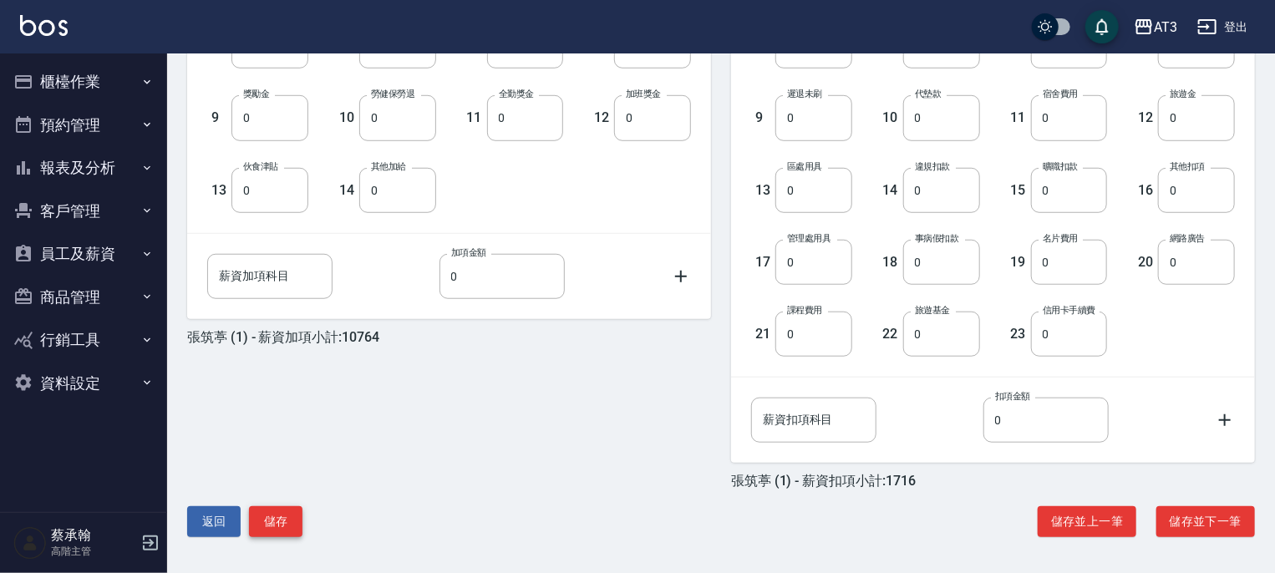
type input "9474"
click at [285, 515] on button "儲存" at bounding box center [275, 521] width 53 height 31
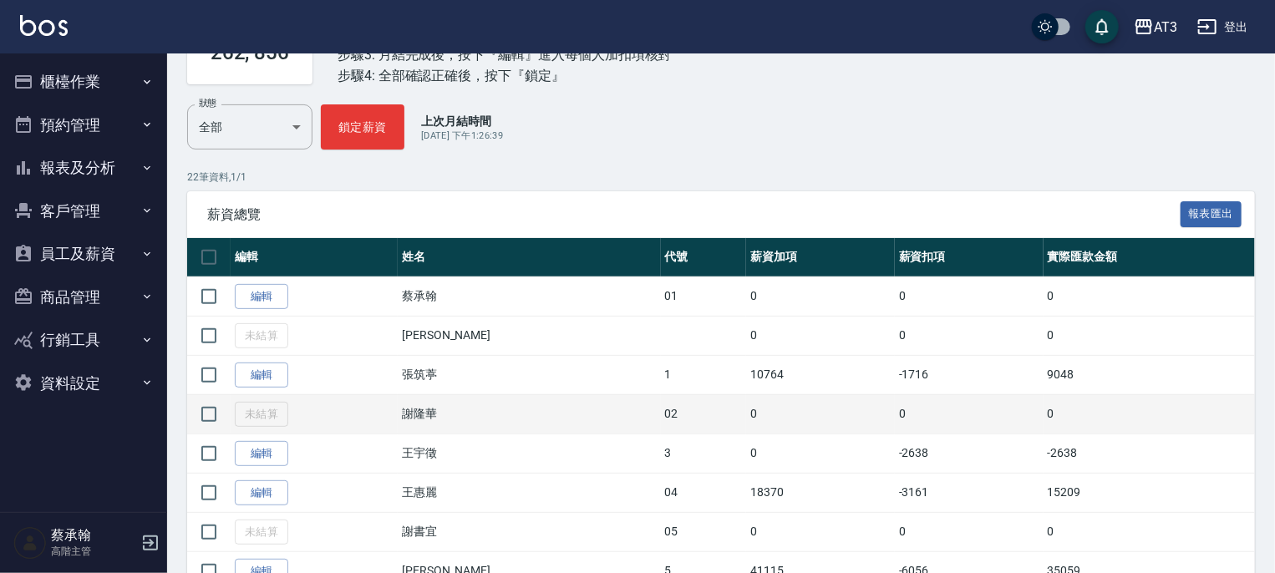
scroll to position [167, 0]
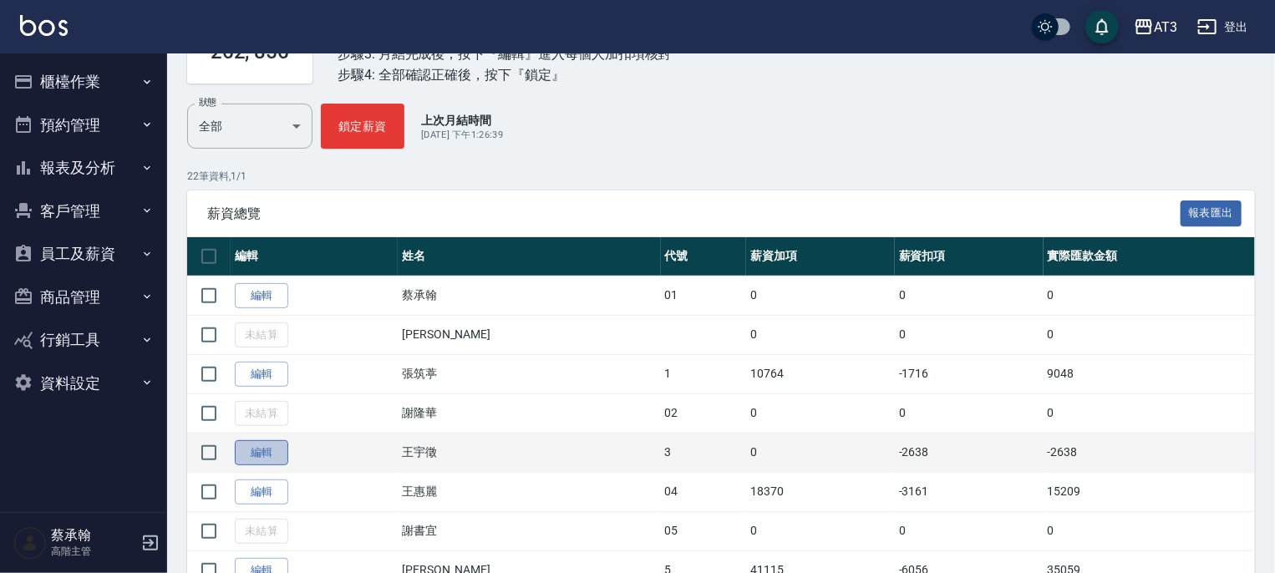
click at [270, 459] on link "編輯" at bounding box center [261, 453] width 53 height 26
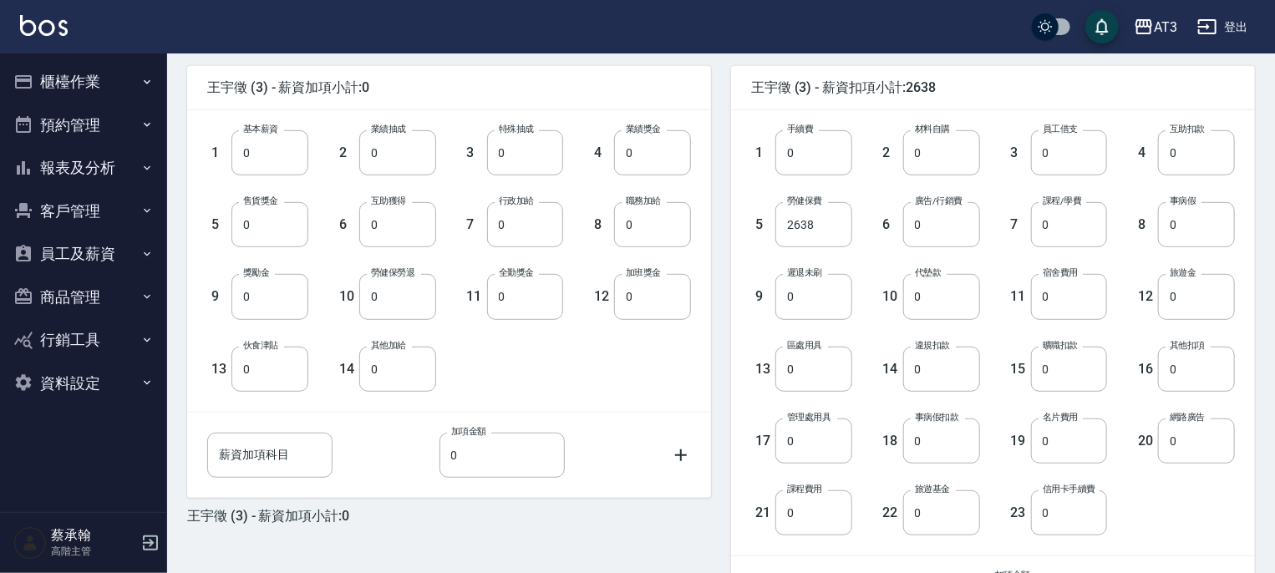
scroll to position [584, 0]
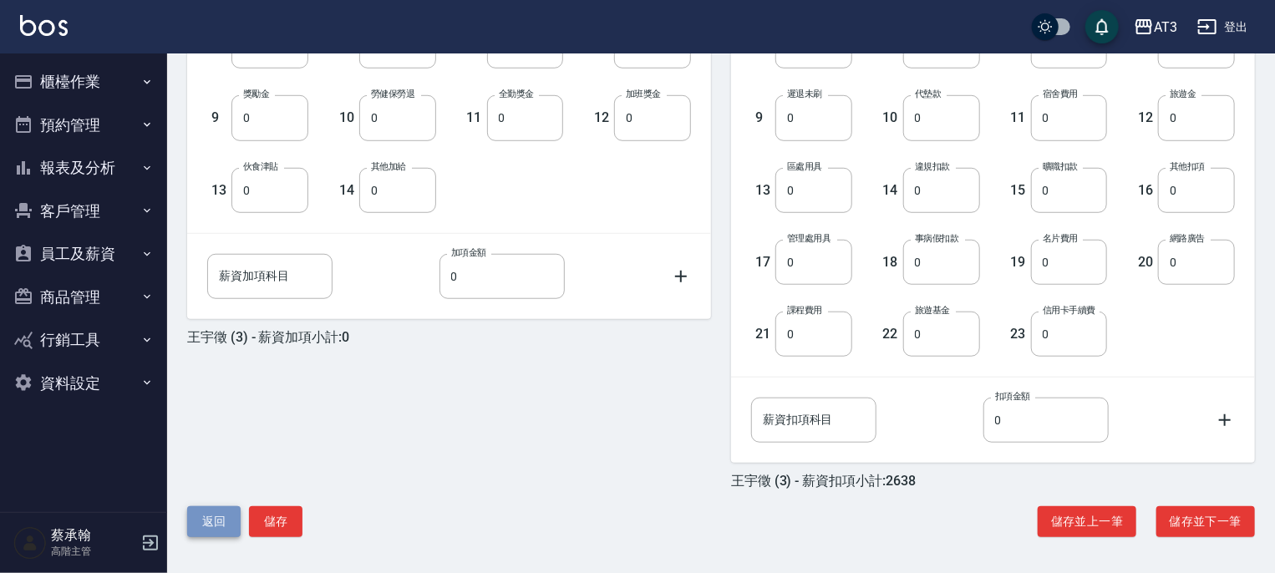
click at [211, 509] on button "返回" at bounding box center [213, 521] width 53 height 31
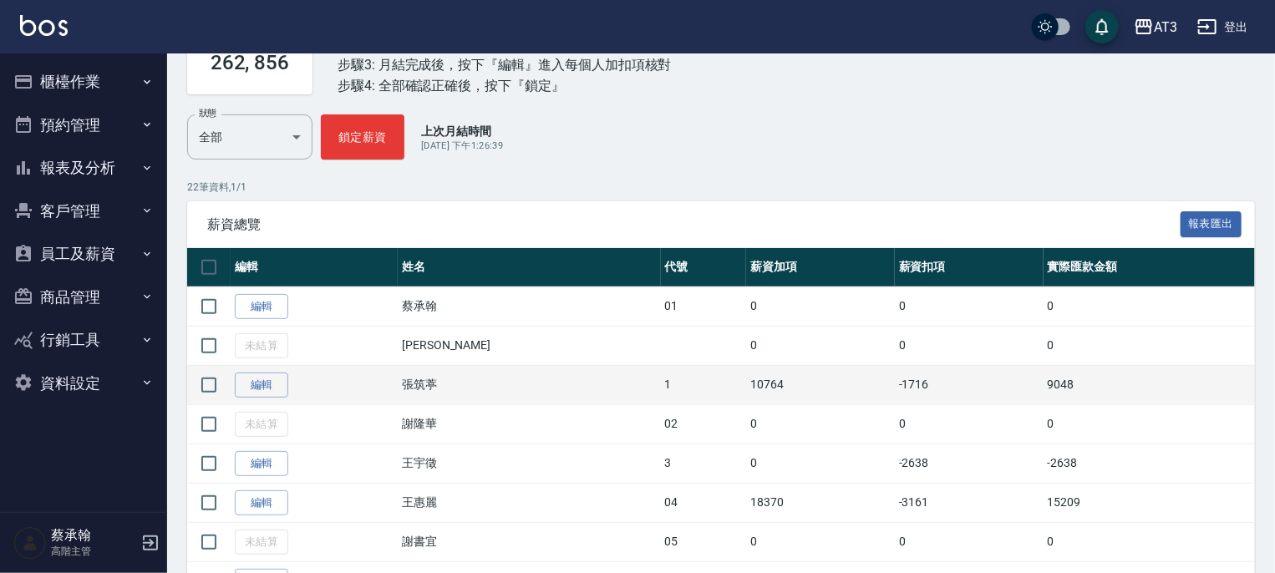
scroll to position [167, 0]
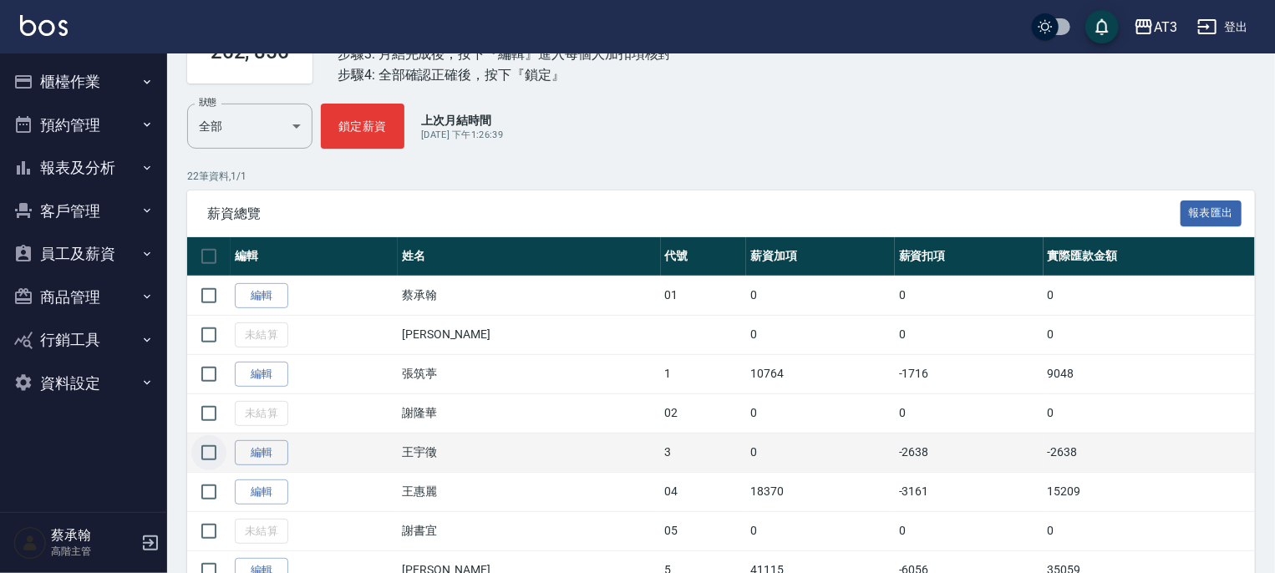
click at [201, 455] on input "checkbox" at bounding box center [208, 452] width 35 height 35
checkbox input "true"
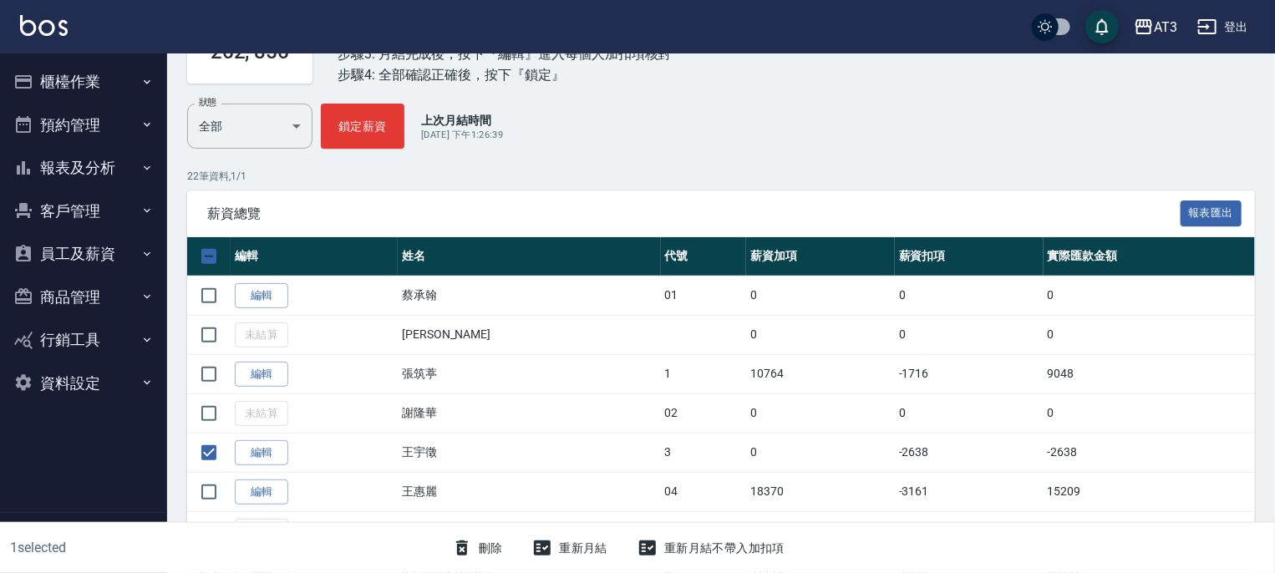
click at [474, 542] on button "刪除" at bounding box center [477, 548] width 64 height 31
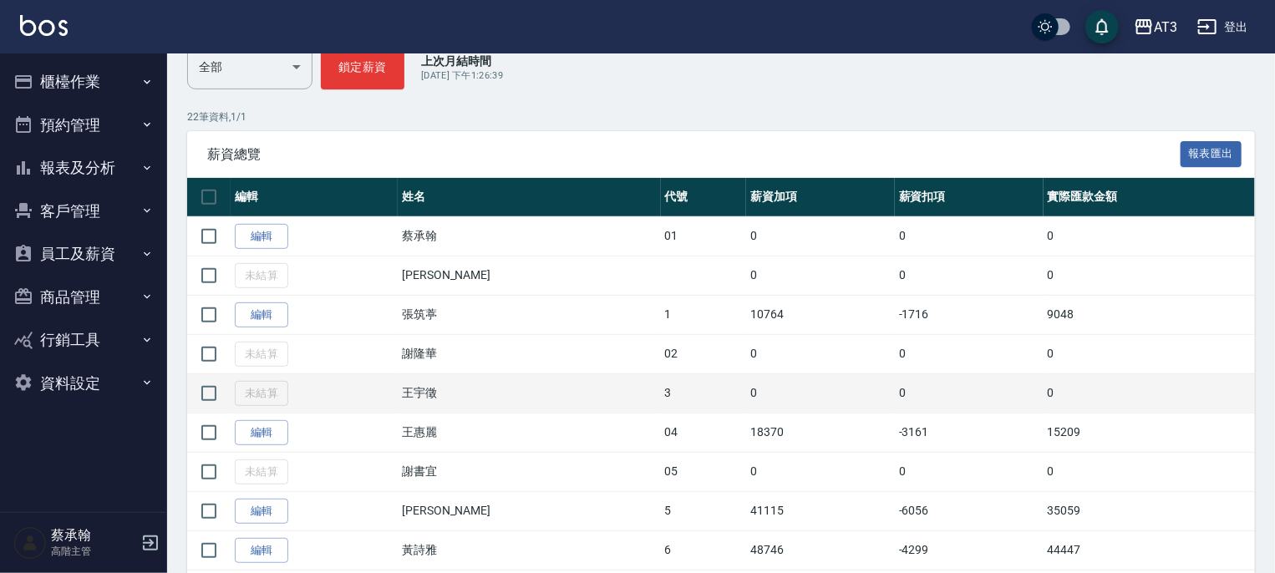
scroll to position [251, 0]
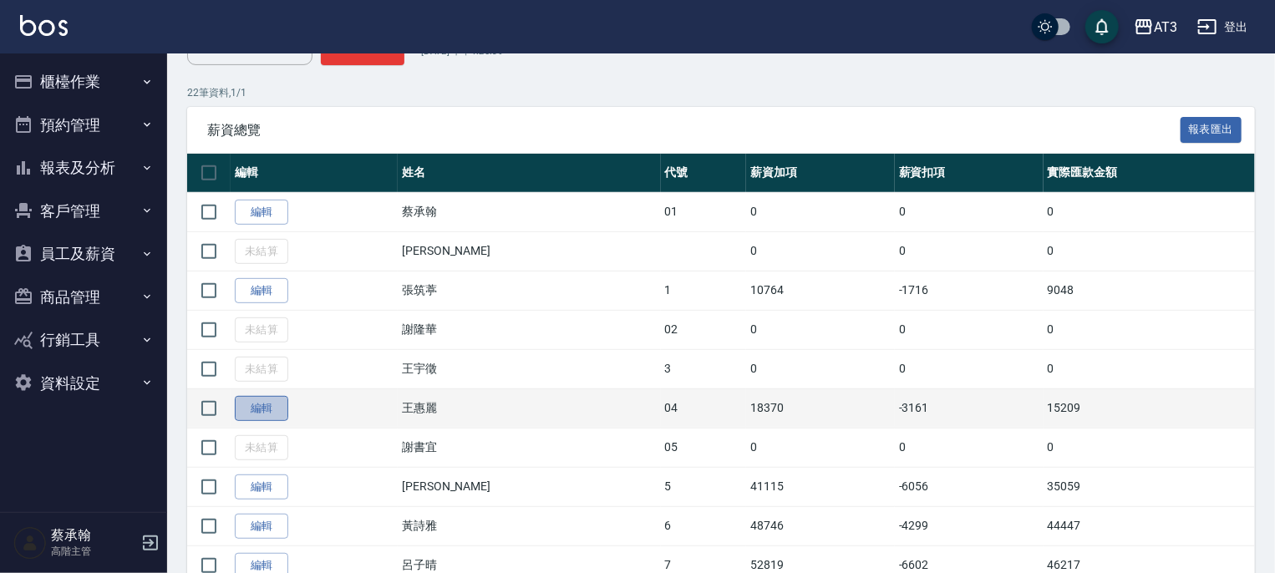
click at [254, 404] on link "編輯" at bounding box center [261, 409] width 53 height 26
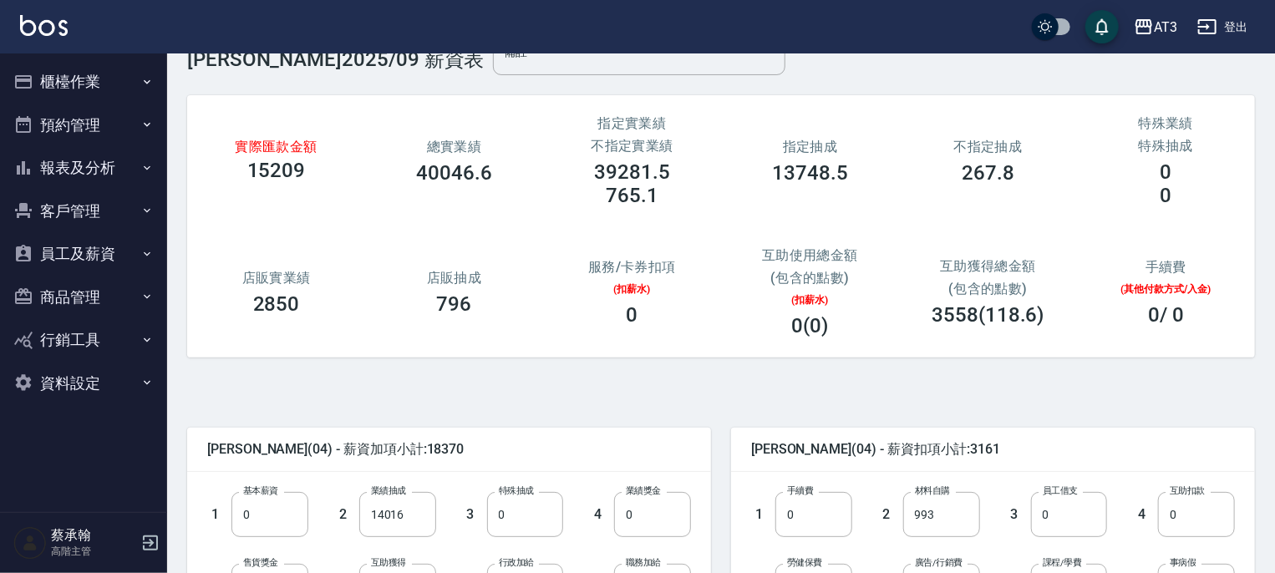
scroll to position [84, 0]
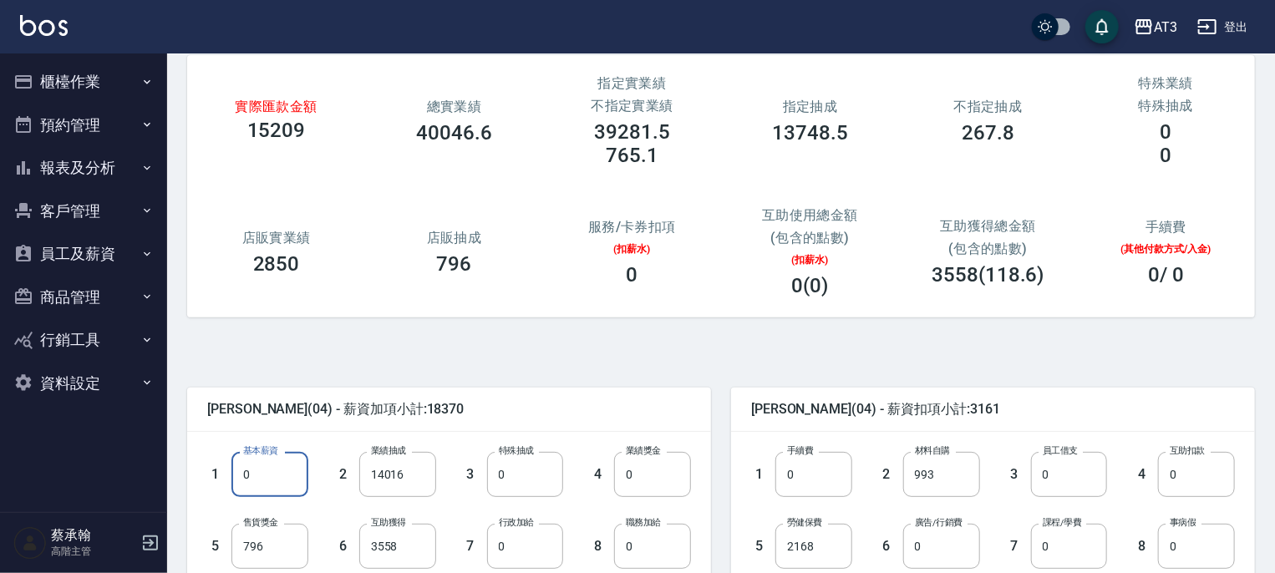
click at [267, 479] on input "0" at bounding box center [269, 474] width 77 height 45
type input "30000"
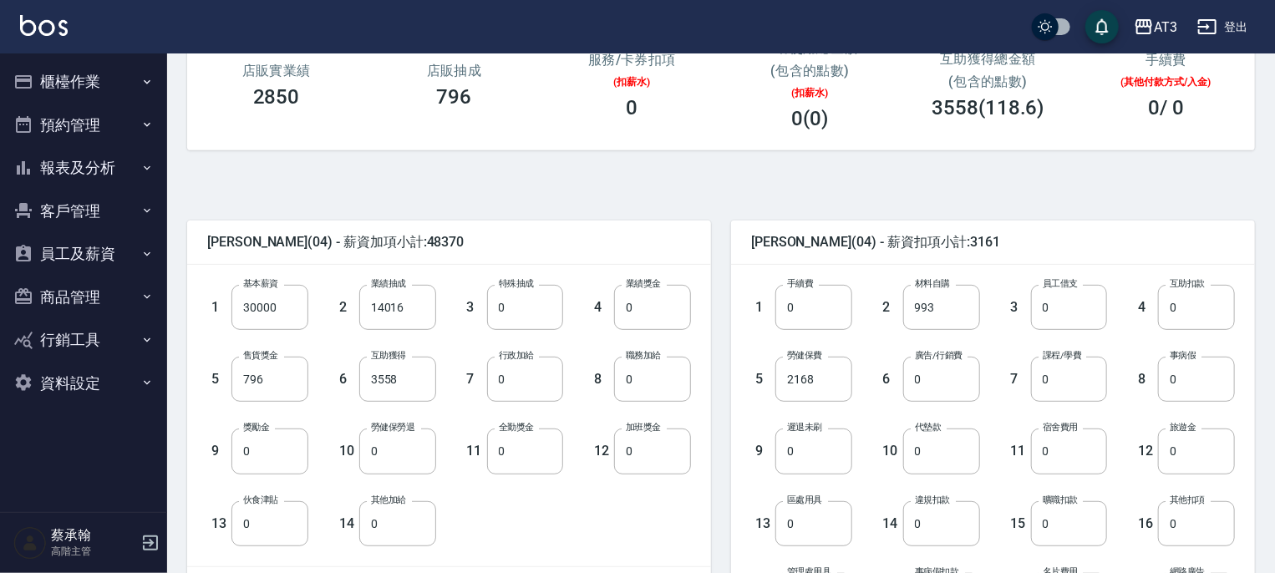
scroll to position [501, 0]
